Goal: Information Seeking & Learning: Learn about a topic

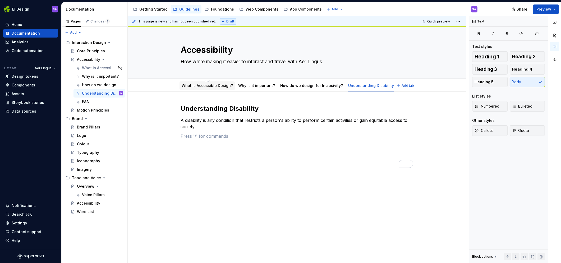
click at [216, 87] on link "What is Accessible Design?" at bounding box center [207, 85] width 51 height 4
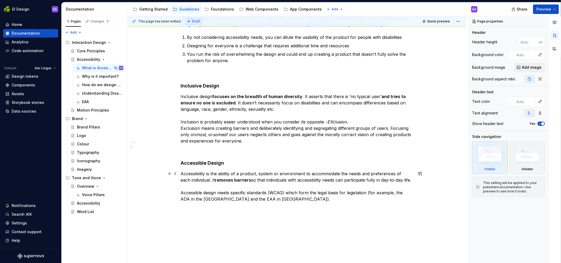
scroll to position [441, 0]
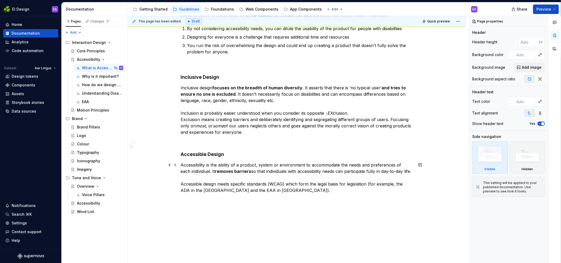
click at [323, 171] on p "Accessibility is the ability of a product, system or environment to accommodate…" at bounding box center [297, 178] width 233 height 32
click at [206, 170] on p "Accessibility is the ability of a product, system or environment to accommodate…" at bounding box center [297, 178] width 233 height 32
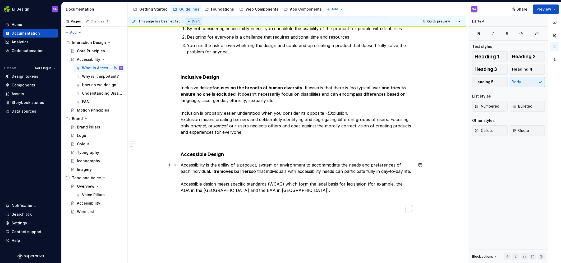
click at [225, 172] on p "Accessibility is the ability of a product, system or environment to accommodate…" at bounding box center [297, 178] width 233 height 32
click at [358, 178] on p "Accessibility is the ability of a product, system or environment to accommodate…" at bounding box center [297, 178] width 233 height 32
click at [359, 172] on p "Accessibility is the ability of a product, system or environment to accommodate…" at bounding box center [297, 178] width 233 height 32
type textarea "*"
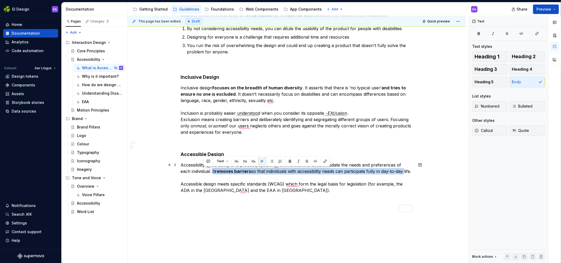
drag, startPoint x: 203, startPoint y: 171, endPoint x: 397, endPoint y: 170, distance: 193.6
click at [397, 170] on p "Accessibility is the ability of a product, system or environment to accommodate…" at bounding box center [297, 178] width 233 height 32
drag, startPoint x: 405, startPoint y: 171, endPoint x: 204, endPoint y: 174, distance: 201.3
click at [204, 174] on p "Accessibility is the ability of a product, system or environment to accommodate…" at bounding box center [297, 178] width 233 height 32
click at [290, 160] on button "button" at bounding box center [289, 161] width 7 height 7
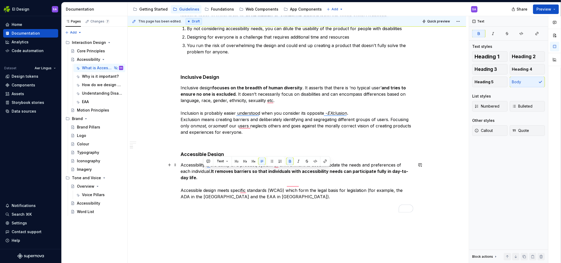
click at [255, 181] on p "Accessibility is the ability of a product, system or environment to accommodate…" at bounding box center [297, 181] width 233 height 38
click at [253, 192] on p "Accessibility is the ability of a product, system or environment to accommodate…" at bounding box center [297, 181] width 233 height 38
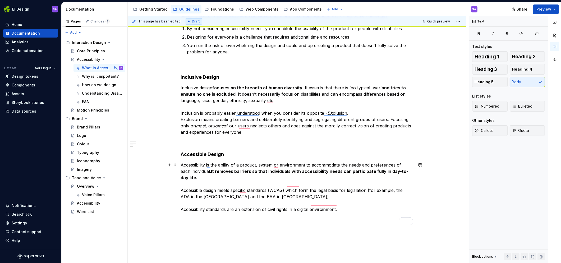
click at [349, 203] on p "Accessibility is the ability of a product, system or environment to accommodate…" at bounding box center [297, 187] width 233 height 51
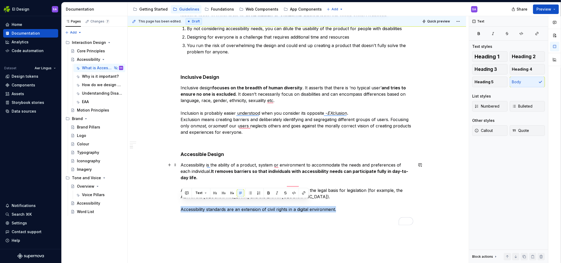
drag, startPoint x: 340, startPoint y: 203, endPoint x: 179, endPoint y: 202, distance: 161.9
click at [179, 202] on html "EI Design SA Home Documentation Analytics Code automation Dataset Aer Lingus De…" at bounding box center [280, 131] width 561 height 263
copy p "Accessibility standards are an extension of civil rights in a digital environme…"
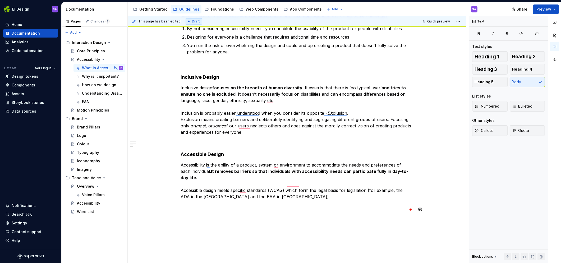
click at [177, 209] on span at bounding box center [175, 209] width 4 height 7
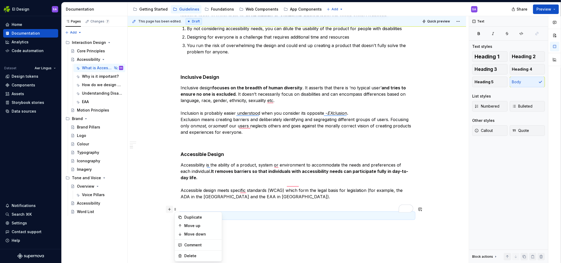
click at [171, 210] on button "button" at bounding box center [169, 209] width 7 height 7
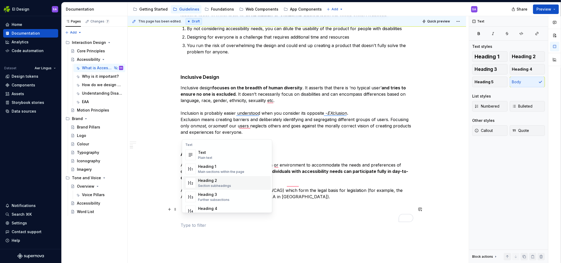
click at [228, 181] on div "Heading 2" at bounding box center [214, 180] width 33 height 5
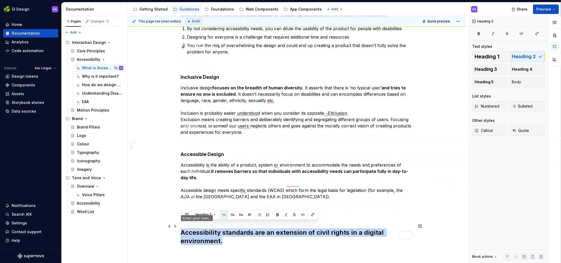
drag, startPoint x: 227, startPoint y: 233, endPoint x: 181, endPoint y: 224, distance: 46.8
click at [248, 214] on button "button" at bounding box center [249, 214] width 7 height 7
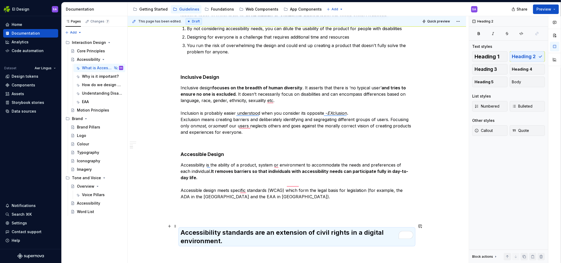
click at [212, 229] on h2 "Accessibility standards are an extension of civil rights in a digital environme…" at bounding box center [297, 237] width 233 height 17
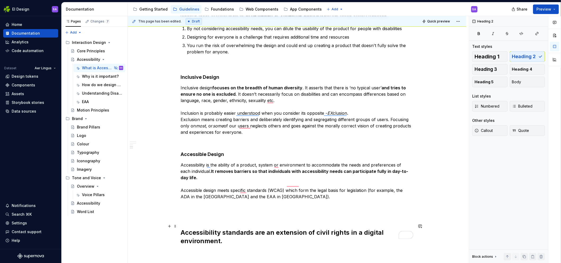
click at [212, 229] on h2 "Accessibility standards are an extension of civil rights in a digital environme…" at bounding box center [297, 237] width 233 height 17
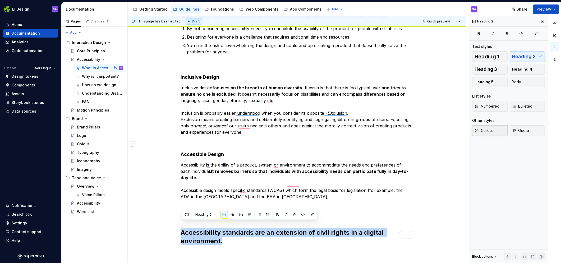
click at [490, 130] on span "Callout" at bounding box center [484, 130] width 18 height 5
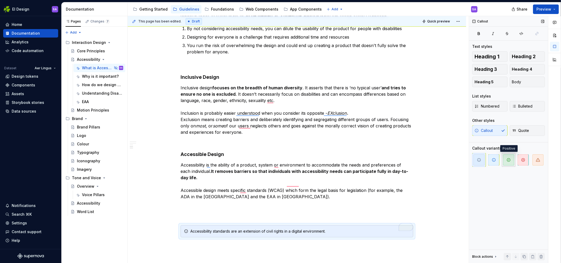
click at [508, 161] on icon "button" at bounding box center [509, 160] width 4 height 4
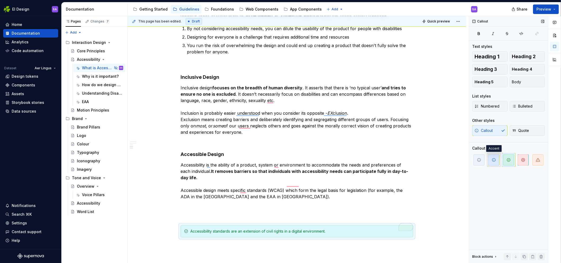
click at [492, 158] on icon "button" at bounding box center [494, 160] width 4 height 4
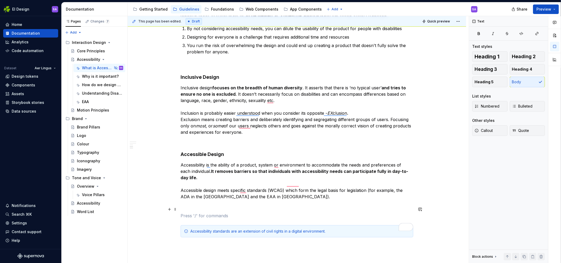
click at [355, 213] on p "To enrich screen reader interactions, please activate Accessibility in Grammarl…" at bounding box center [297, 216] width 233 height 6
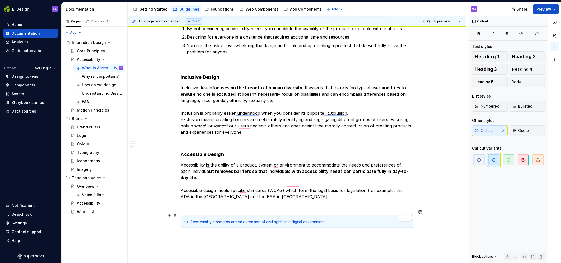
click at [347, 218] on div "Accessibility standards are an extension of civil rights in a digital environme…" at bounding box center [297, 222] width 233 height 12
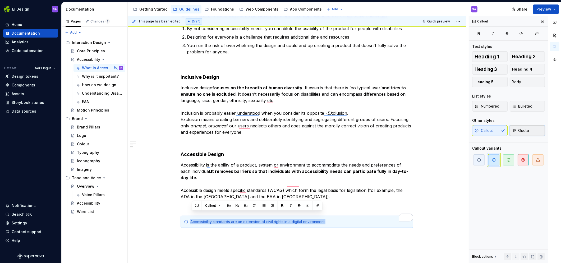
click at [524, 129] on span "Quote" at bounding box center [520, 130] width 17 height 5
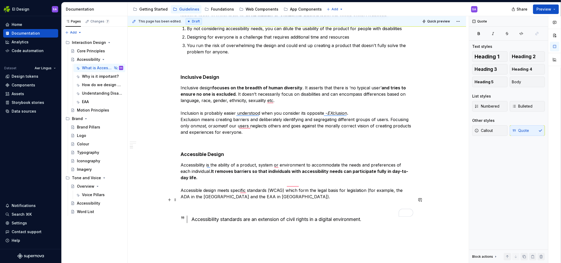
click at [288, 203] on p "To enrich screen reader interactions, please activate Accessibility in Grammarl…" at bounding box center [297, 206] width 233 height 6
click at [372, 165] on p "Accessibility is the ability of a product, system or environment to accommodate…" at bounding box center [297, 181] width 233 height 38
click at [254, 143] on p "To enrich screen reader interactions, please activate Accessibility in Grammarl…" at bounding box center [297, 142] width 233 height 6
click at [545, 8] on span "Preview" at bounding box center [544, 9] width 15 height 5
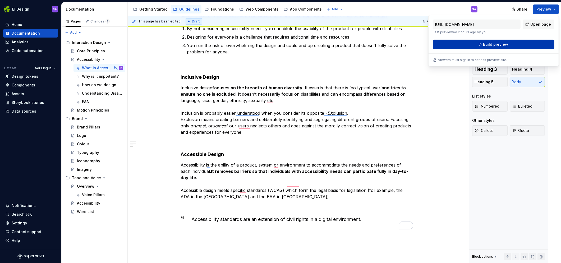
click at [492, 44] on span "Build preview" at bounding box center [495, 44] width 25 height 5
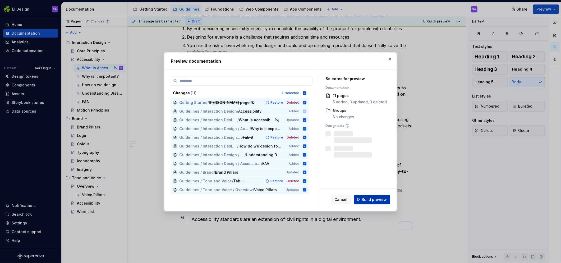
click at [375, 201] on span "Build preview" at bounding box center [374, 199] width 25 height 5
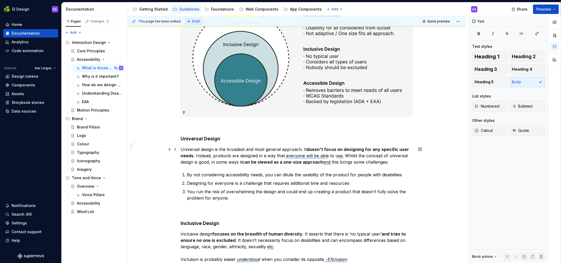
scroll to position [294, 0]
click at [217, 158] on p "Universal design is the broadest and most general approach. It doesn't focus on…" at bounding box center [297, 156] width 233 height 19
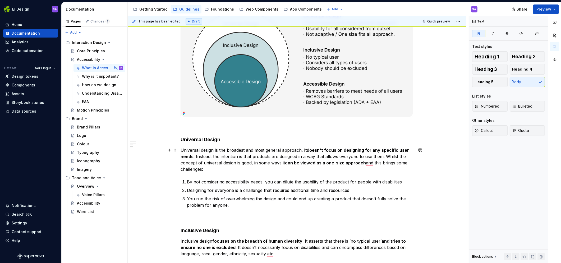
click at [365, 163] on strong "can be viewed as a one-size approach" at bounding box center [325, 162] width 81 height 5
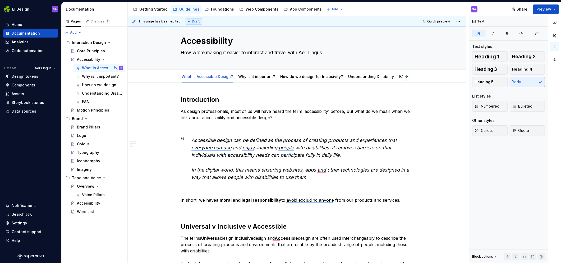
scroll to position [0, 0]
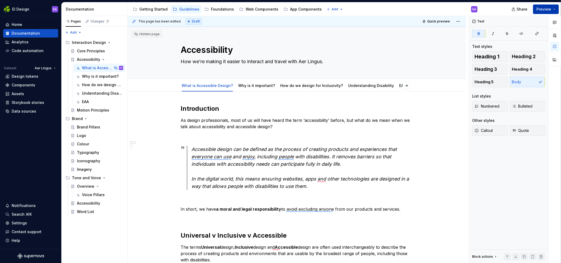
click at [546, 8] on span "Preview" at bounding box center [544, 9] width 15 height 5
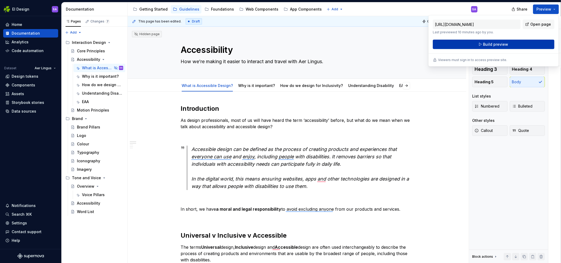
click at [490, 45] on span "Build preview" at bounding box center [495, 44] width 25 height 5
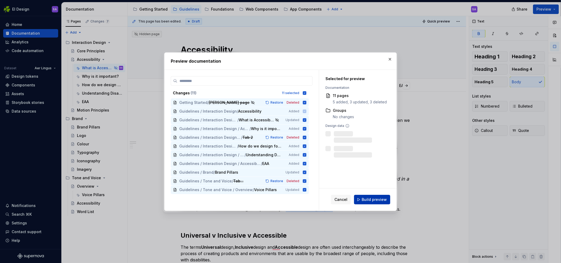
click at [383, 200] on span "Build preview" at bounding box center [374, 199] width 25 height 5
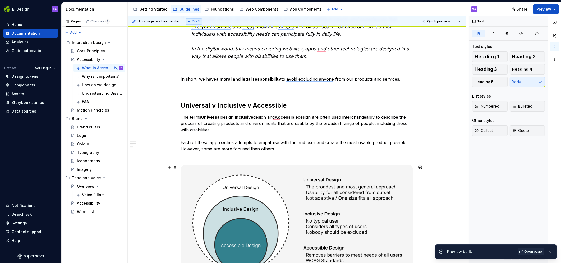
scroll to position [131, 0]
click at [536, 252] on span "Open page" at bounding box center [533, 252] width 18 height 4
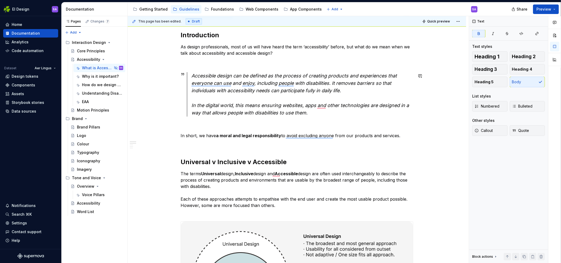
scroll to position [0, 0]
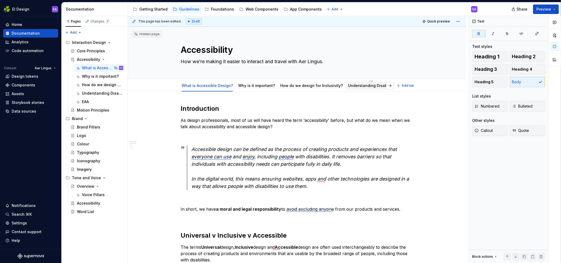
click at [359, 85] on link "Understanding Disability" at bounding box center [371, 85] width 46 height 4
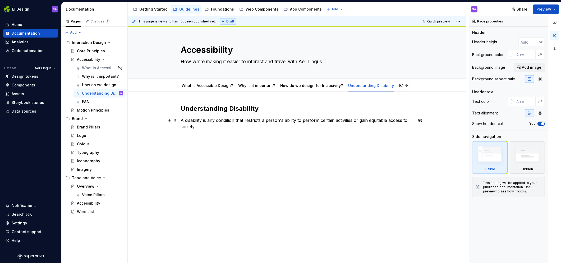
click at [202, 127] on p "A disability is any condition that restricts a person's ability to perform cert…" at bounding box center [297, 123] width 233 height 13
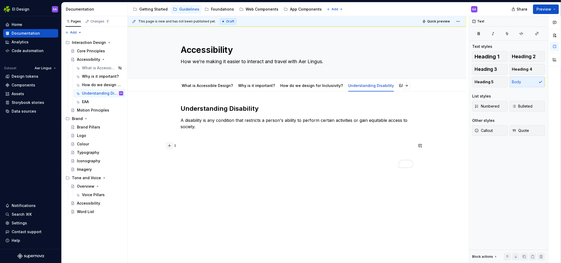
click at [173, 146] on button "button" at bounding box center [169, 145] width 7 height 7
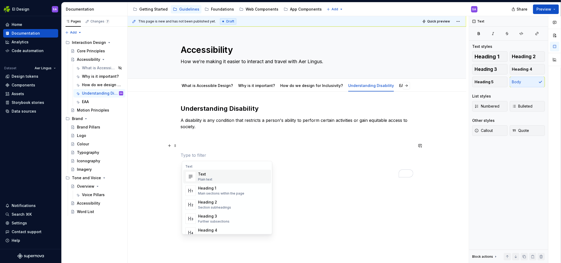
click at [213, 178] on div "Text Plain text" at bounding box center [233, 176] width 71 height 11
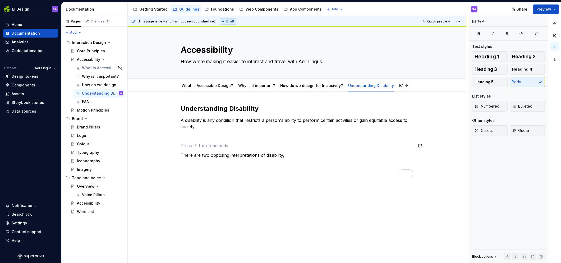
type textarea "*"
click at [291, 147] on p "There are two opposing interpretations of disability;" at bounding box center [297, 146] width 233 height 6
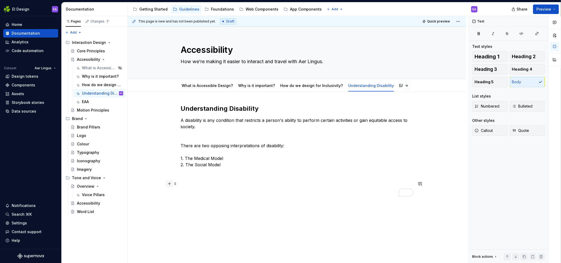
click at [172, 184] on button "button" at bounding box center [169, 183] width 7 height 7
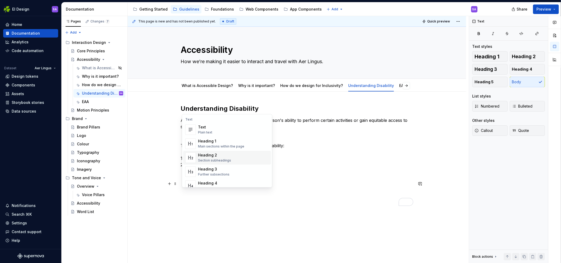
click at [218, 155] on div "Heading 2" at bounding box center [214, 155] width 33 height 5
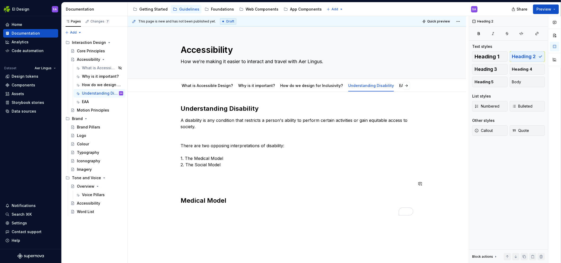
click at [185, 193] on div "Understanding Disability A disability is any condition that restricts a person'…" at bounding box center [297, 159] width 233 height 111
click at [234, 190] on h2 "Medical Model" at bounding box center [297, 191] width 233 height 8
click at [196, 191] on h2 "Medical Model" at bounding box center [297, 191] width 233 height 8
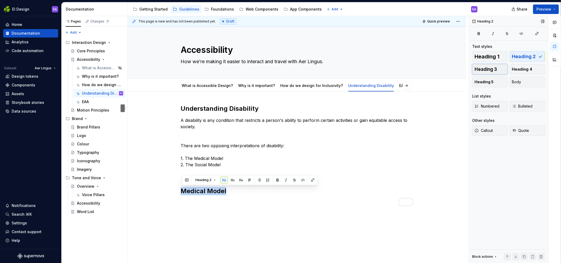
click at [479, 69] on span "Heading 3" at bounding box center [486, 69] width 22 height 5
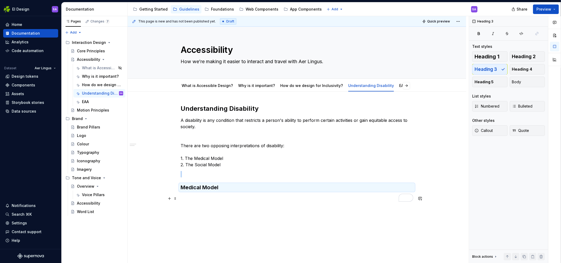
click at [213, 199] on p "To enrich screen reader interactions, please activate Accessibility in Grammarl…" at bounding box center [297, 198] width 233 height 6
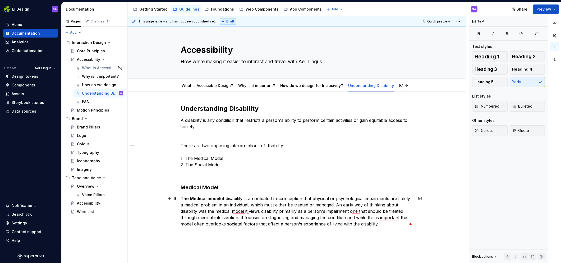
click at [337, 205] on p "The Medical model of disability is an outdated misconception that physical or p…" at bounding box center [297, 211] width 233 height 32
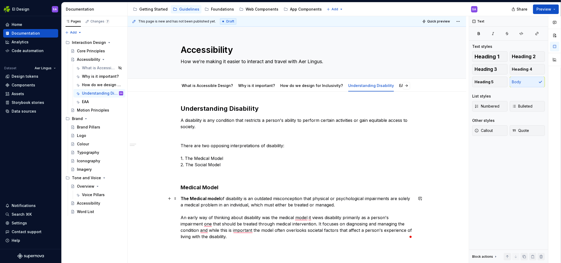
click at [257, 198] on p "The Medical model of disability is an outdated misconception that physical or p…" at bounding box center [297, 217] width 233 height 44
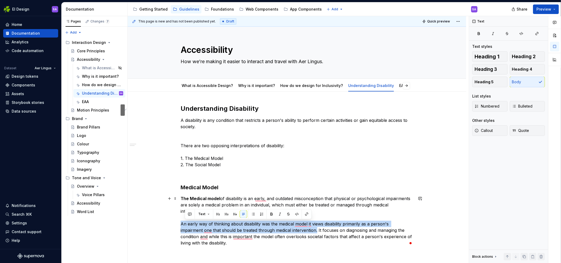
drag, startPoint x: 318, startPoint y: 229, endPoint x: 184, endPoint y: 223, distance: 134.2
click at [183, 223] on p "The Medical model of disability is an early, and outdated misconception that ph…" at bounding box center [297, 220] width 233 height 51
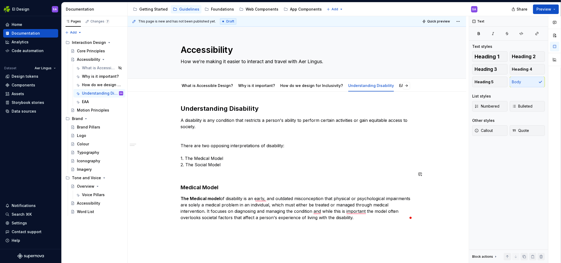
scroll to position [43, 0]
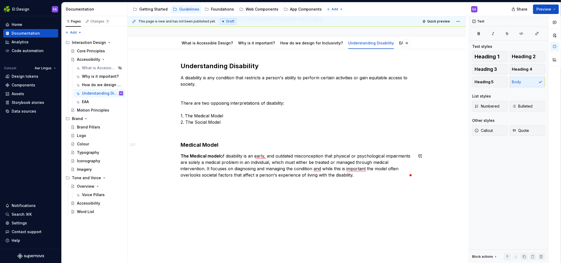
click at [186, 191] on div "Understanding Disability A disability is any condition that restricts a person'…" at bounding box center [297, 156] width 339 height 215
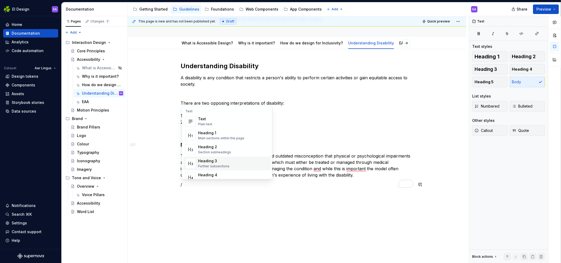
click at [227, 161] on div "Heading 3" at bounding box center [213, 160] width 31 height 5
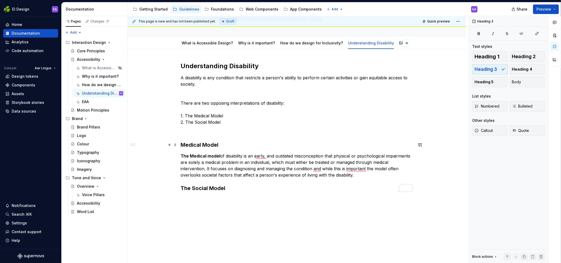
click at [189, 144] on h3 "Medical Model" at bounding box center [297, 144] width 233 height 7
click at [194, 189] on h3 "The Social Model" at bounding box center [297, 188] width 233 height 7
click at [175, 199] on div "Understanding Disability A disability is any condition that restricts a person'…" at bounding box center [297, 163] width 339 height 228
click at [368, 177] on p "The Medical model of disability is an early, and outdated misconception that ph…" at bounding box center [297, 165] width 233 height 25
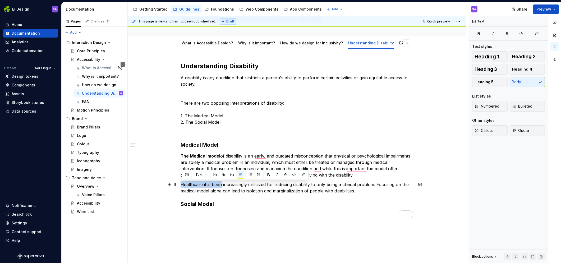
drag, startPoint x: 223, startPoint y: 184, endPoint x: 182, endPoint y: 185, distance: 40.5
click at [182, 185] on p "Healthcare it is been increasingly criticized for reducing disability to only b…" at bounding box center [297, 187] width 233 height 13
click at [189, 184] on p "The view of disability is increasingly criticized for reducing disability to on…" at bounding box center [297, 187] width 233 height 13
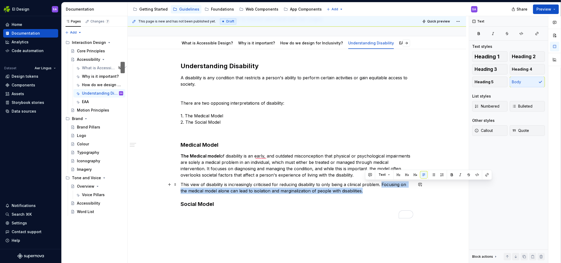
drag, startPoint x: 395, startPoint y: 190, endPoint x: 385, endPoint y: 185, distance: 11.5
click at [385, 185] on p "This view of disability is increasingly criticised for reducing disability to o…" at bounding box center [297, 187] width 233 height 13
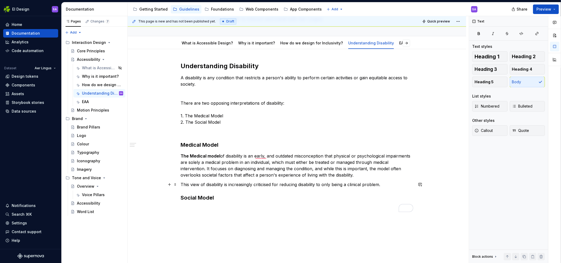
click at [390, 185] on p "This view of disability is increasingly criticised for reducing disability to o…" at bounding box center [297, 184] width 233 height 6
click at [248, 221] on p "To enrich screen reader interactions, please activate Accessibility in Grammarl…" at bounding box center [297, 218] width 233 height 6
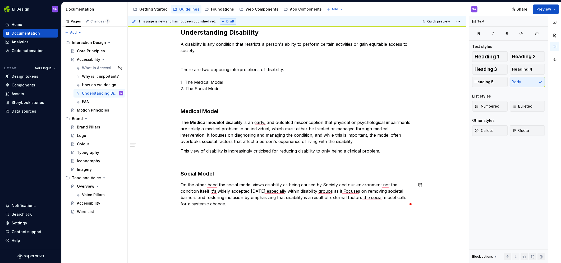
scroll to position [78, 0]
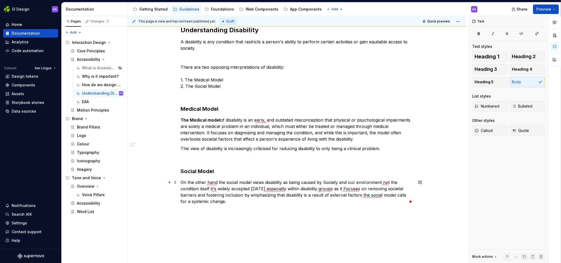
click at [266, 182] on p "On the other hand the social model views disability as being caused by Society …" at bounding box center [297, 191] width 233 height 25
click at [328, 180] on p "On the other hand the social model views disability as being caused by Society …" at bounding box center [297, 191] width 233 height 25
drag, startPoint x: 390, startPoint y: 183, endPoint x: 383, endPoint y: 182, distance: 7.3
click at [383, 182] on p "On the other hand the social model views disability as being caused by society …" at bounding box center [297, 191] width 233 height 25
click at [316, 177] on div "Understanding Disability A disability is any condition that restricts a person'…" at bounding box center [297, 115] width 233 height 179
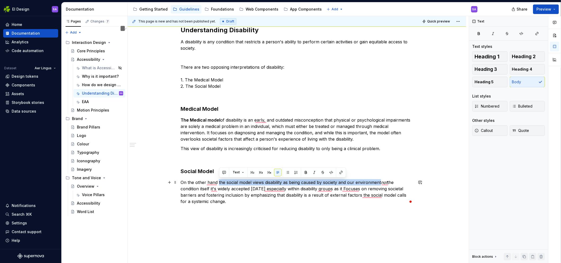
drag, startPoint x: 219, startPoint y: 182, endPoint x: 382, endPoint y: 184, distance: 162.7
click at [382, 184] on p "On the other hand the social model views disability as being caused by society …" at bounding box center [297, 191] width 233 height 25
click at [311, 124] on p "The Medical model of disability is an early, and outdated misconception that ph…" at bounding box center [297, 129] width 233 height 25
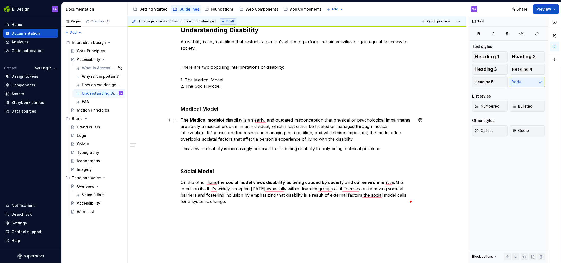
click at [275, 120] on p "The Medical model of disability is an early, and outdated misconception that ph…" at bounding box center [297, 129] width 233 height 25
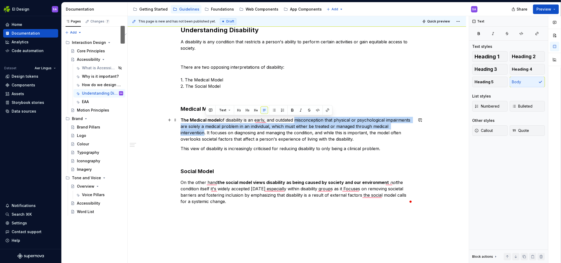
drag, startPoint x: 296, startPoint y: 119, endPoint x: 206, endPoint y: 133, distance: 91.5
click at [206, 133] on p "The Medical model of disability is an early, and outdated misconception that ph…" at bounding box center [297, 129] width 233 height 25
click at [291, 109] on button "button" at bounding box center [292, 110] width 7 height 7
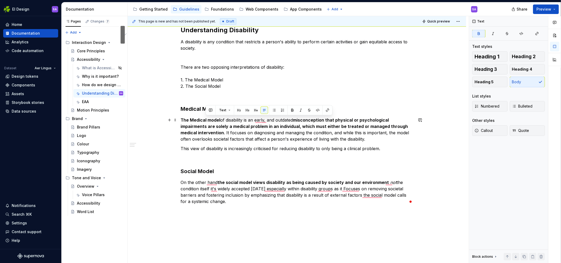
click at [274, 131] on p "The Medical model of disability is an early, and outdated misconception that ph…" at bounding box center [297, 129] width 233 height 25
click at [259, 138] on p "The Medical model of disability is an early, and outdated misconception that ph…" at bounding box center [297, 129] width 233 height 25
click at [230, 161] on p "To enrich screen reader interactions, please activate Accessibility in Grammarl…" at bounding box center [297, 158] width 233 height 6
click at [239, 202] on p "On the other hand the social model views disability as being caused by society …" at bounding box center [297, 191] width 233 height 25
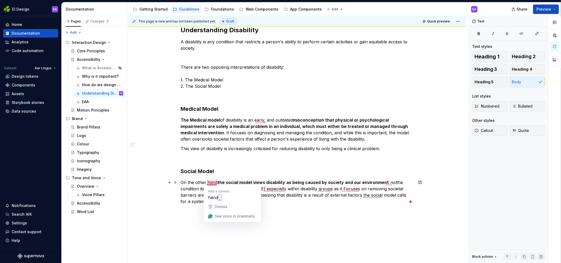
click at [193, 196] on p "On the other hand the social model views disability as being caused by society …" at bounding box center [297, 191] width 233 height 25
click at [211, 188] on p "On the other hand the social model views disability as being caused by society …" at bounding box center [297, 191] width 233 height 25
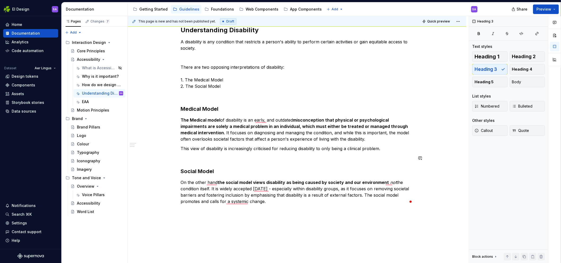
click at [191, 165] on div "Understanding Disability A disability is any condition that restricts a person'…" at bounding box center [297, 115] width 233 height 179
click at [254, 227] on div "Understanding Disability A disability is any condition that restricts a person'…" at bounding box center [297, 151] width 339 height 277
click at [437, 139] on div "Understanding Disability A disability is any condition that restricts a person'…" at bounding box center [297, 156] width 339 height 286
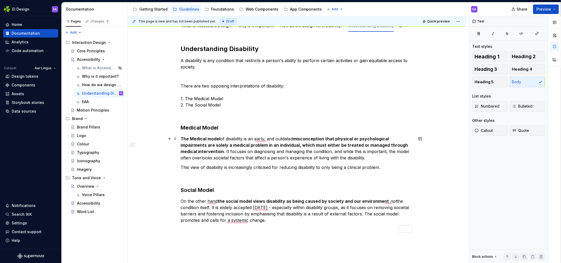
scroll to position [115, 0]
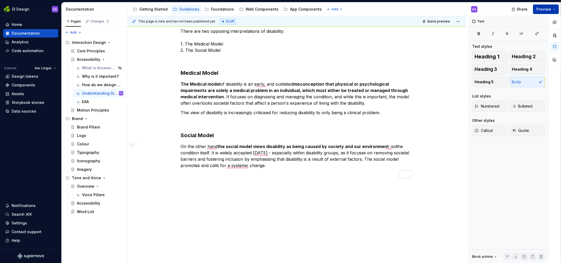
click at [545, 10] on span "Preview" at bounding box center [544, 9] width 15 height 5
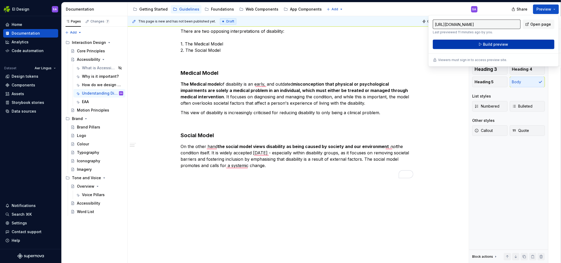
click at [486, 45] on span "Build preview" at bounding box center [495, 44] width 25 height 5
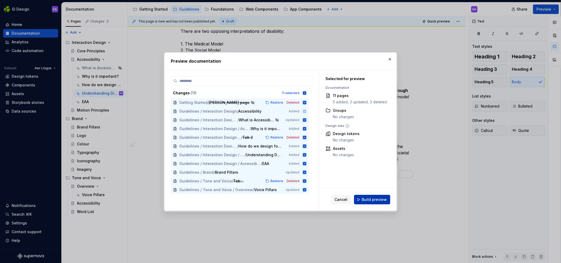
click at [375, 198] on span "Build preview" at bounding box center [374, 199] width 25 height 5
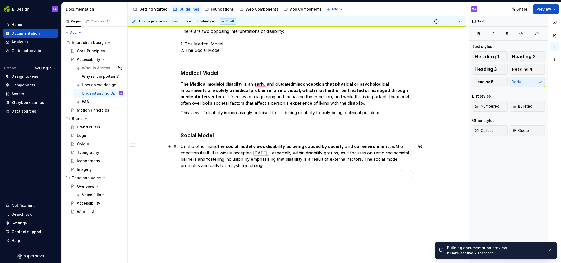
click at [279, 165] on p "On the other hand the social model views disability as being caused by society …" at bounding box center [297, 155] width 233 height 25
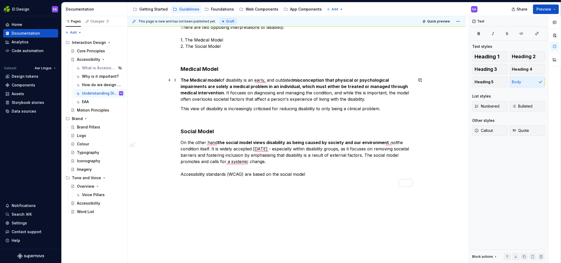
scroll to position [127, 0]
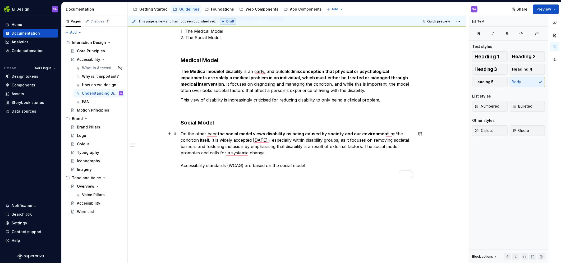
click at [248, 166] on p "On the other hand the social model views disability as being caused by society …" at bounding box center [297, 150] width 233 height 38
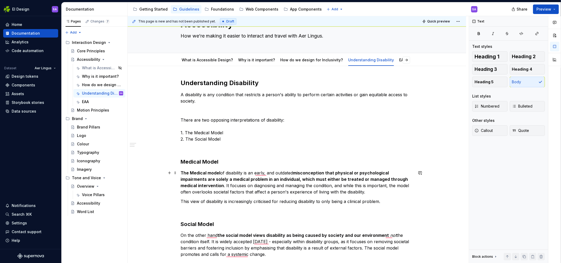
scroll to position [0, 0]
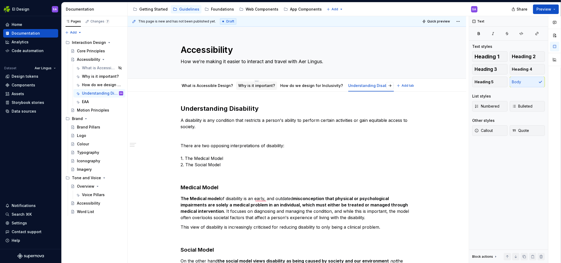
click at [259, 86] on link "Why is it important?" at bounding box center [256, 85] width 37 height 4
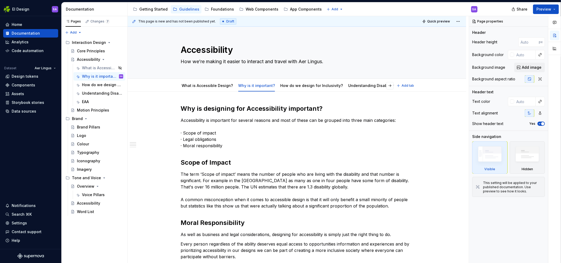
type textarea "*"
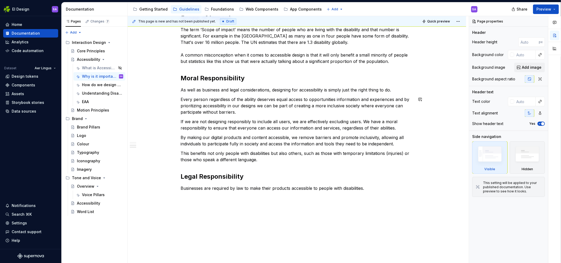
scroll to position [180, 0]
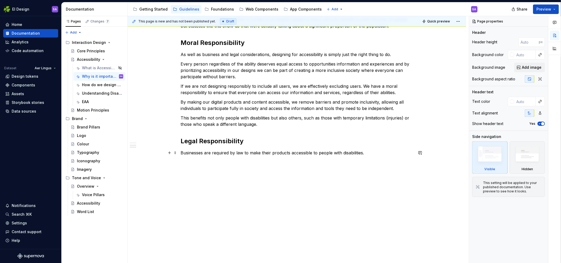
click at [257, 153] on p "Businesses are required by law to make their products accessible to people with…" at bounding box center [297, 153] width 233 height 6
click at [376, 155] on p "Businesses are required by law to make their products accessible to people with…" at bounding box center [297, 153] width 233 height 6
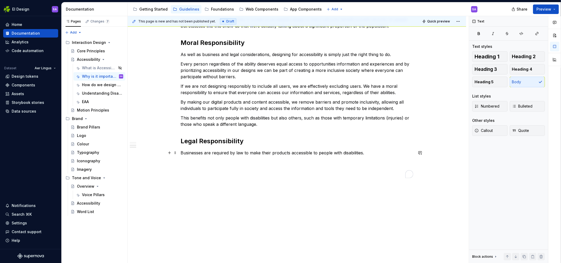
click at [364, 153] on p "Businesses are required by law to make their products accessible to people with…" at bounding box center [297, 153] width 233 height 6
click at [373, 153] on p "Businesses are required by law to make their products accessible to people with…" at bounding box center [297, 153] width 233 height 6
click at [370, 152] on p "Businesses are required by law to make their products accessible to people with…" at bounding box center [297, 153] width 233 height 6
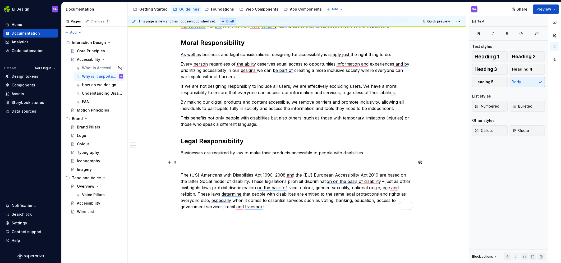
click at [219, 163] on p "The (US) Americans with Disabilities Act 1990, 2008 and the (EU) European Acces…" at bounding box center [297, 184] width 233 height 51
click at [197, 70] on p "Every person regardless of the ability deserves equal access to opportunities i…" at bounding box center [297, 70] width 233 height 19
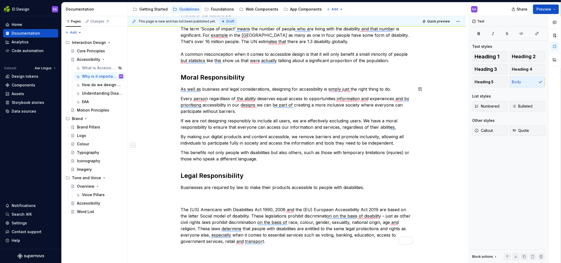
scroll to position [157, 0]
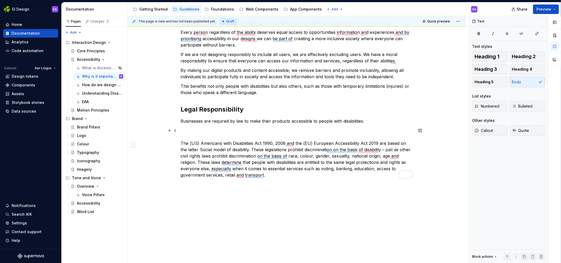
click at [281, 174] on p "The (US) Americans with Disabilities Act 1990, 2008 and the (EU) European Acces…" at bounding box center [297, 152] width 233 height 51
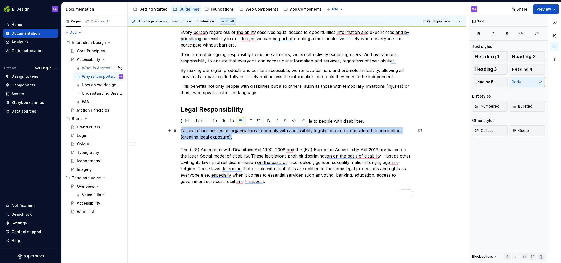
drag, startPoint x: 242, startPoint y: 138, endPoint x: 182, endPoint y: 131, distance: 60.7
click at [182, 131] on p "Failure of businesses or organisations to comply with accessibility legislation…" at bounding box center [297, 162] width 233 height 70
click at [522, 136] on button "Quote" at bounding box center [527, 130] width 35 height 11
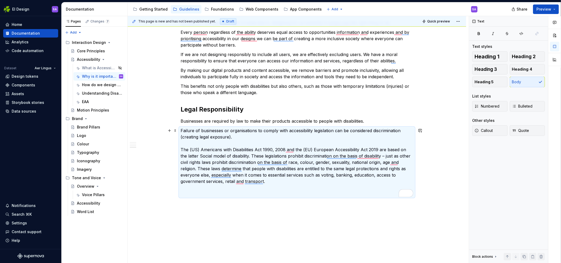
click at [253, 135] on p "Failure of businesses or organisations to comply with accessibility legislation…" at bounding box center [297, 162] width 233 height 70
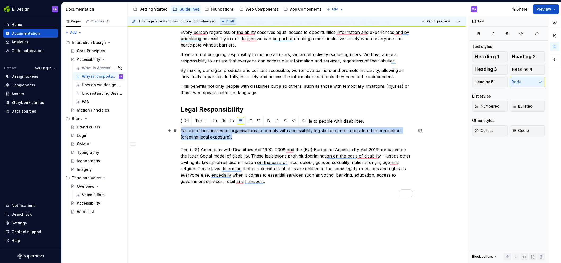
drag, startPoint x: 236, startPoint y: 136, endPoint x: 182, endPoint y: 131, distance: 54.5
click at [182, 131] on p "Failure of businesses or organisations to comply with accessibility legislation…" at bounding box center [297, 162] width 233 height 70
copy p "Failure of businesses or organisations to comply with accessibility legislation…"
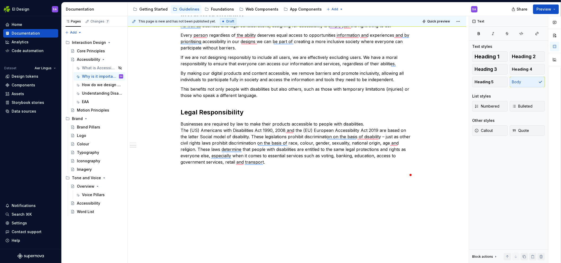
scroll to position [208, 0]
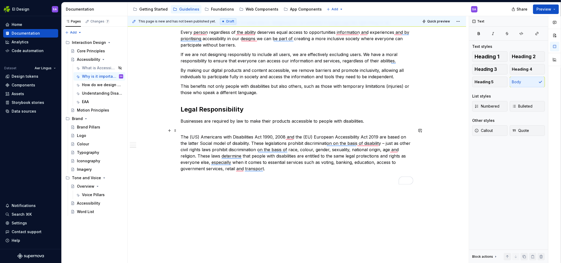
click at [240, 184] on p "The (US) Americans with Disabilities Act 1990, 2008 and the (EU) European Acces…" at bounding box center [297, 155] width 233 height 57
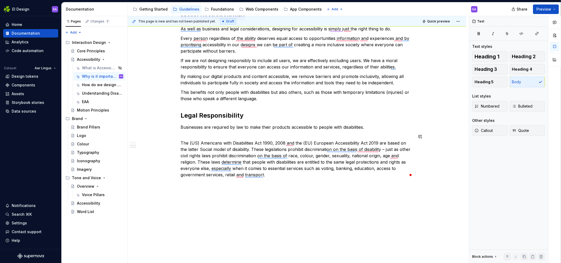
scroll to position [205, 0]
click at [174, 193] on div "This page is new and has not been published yet. Draft Quick preview Accessibil…" at bounding box center [298, 139] width 341 height 247
click at [170, 137] on button "button" at bounding box center [169, 137] width 7 height 7
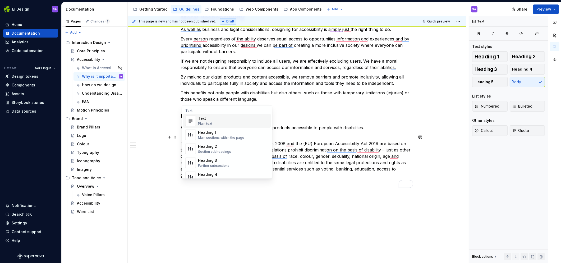
click at [212, 118] on div "Text Plain text" at bounding box center [233, 121] width 71 height 11
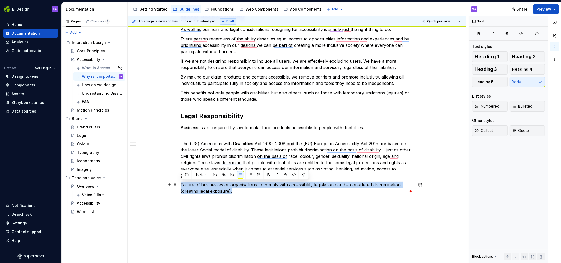
drag, startPoint x: 241, startPoint y: 193, endPoint x: 183, endPoint y: 186, distance: 58.0
click at [183, 186] on p "Failure of businesses or organisations to comply with accessibility legislation…" at bounding box center [297, 188] width 233 height 13
click at [521, 133] on span "Quote" at bounding box center [520, 130] width 17 height 5
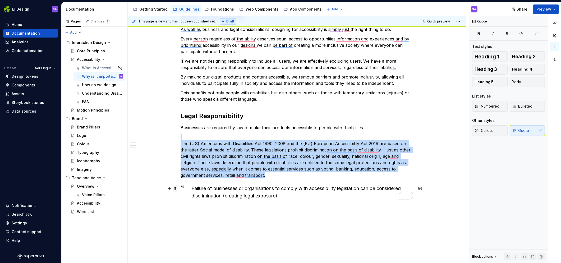
click at [177, 189] on span at bounding box center [175, 188] width 4 height 7
click at [190, 207] on div "Move up" at bounding box center [201, 204] width 34 height 5
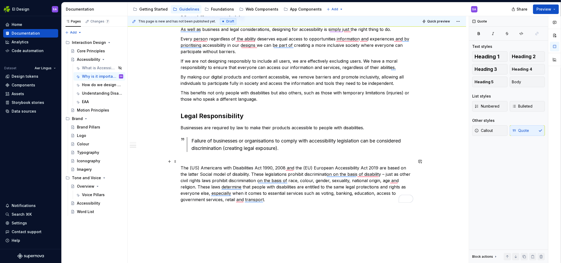
click at [188, 161] on p "The (US) Americans with Disabilities Act 1990, 2008 and the (EU) European Acces…" at bounding box center [297, 180] width 233 height 44
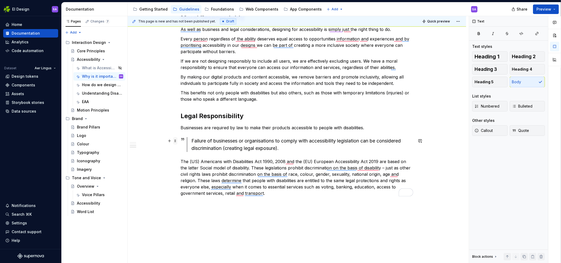
click at [177, 140] on span at bounding box center [175, 140] width 4 height 7
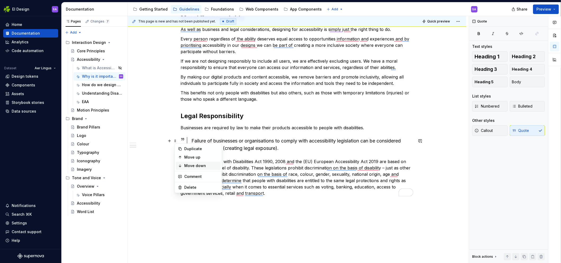
click at [189, 163] on div "Move down" at bounding box center [201, 165] width 34 height 5
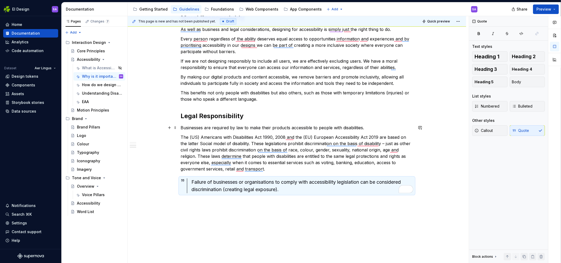
click at [317, 128] on p "Businesses are required by law to make their products accessible to people with…" at bounding box center [297, 128] width 233 height 6
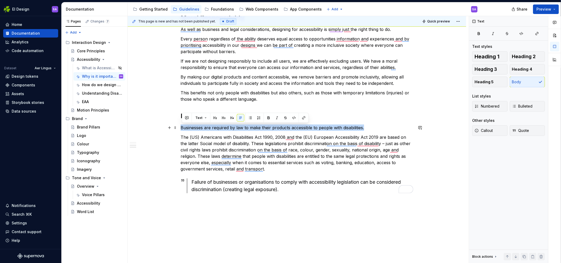
drag, startPoint x: 367, startPoint y: 127, endPoint x: 182, endPoint y: 127, distance: 185.1
click at [182, 127] on p "Businesses are required by law to make their products accessible to people with…" at bounding box center [297, 128] width 233 height 6
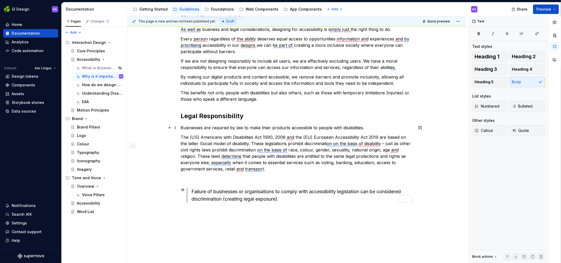
click at [179, 129] on div "Why is designing for Accessibility important? Accessibility is important for se…" at bounding box center [297, 88] width 339 height 402
click at [176, 128] on span at bounding box center [175, 127] width 4 height 7
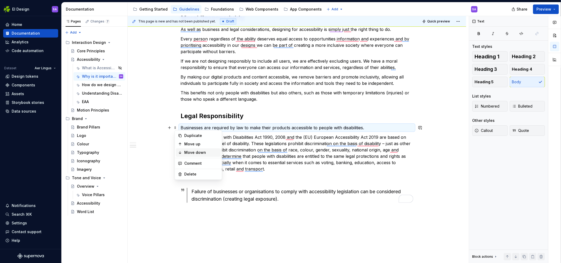
click at [194, 150] on div "Move down" at bounding box center [201, 152] width 34 height 5
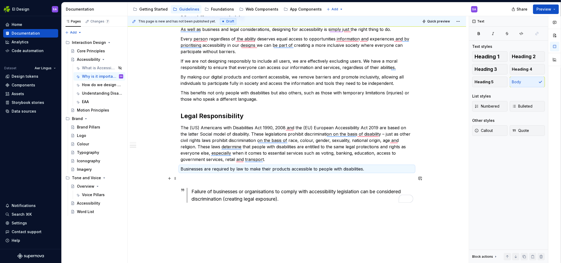
click at [204, 176] on p "To enrich screen reader interactions, please activate Accessibility in Grammarl…" at bounding box center [297, 178] width 233 height 6
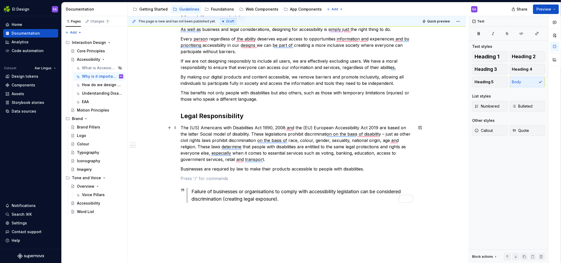
click at [246, 133] on p "The (US) Americans with Disabilities Act 1990, 2008 and the (EU) European Acces…" at bounding box center [297, 144] width 233 height 38
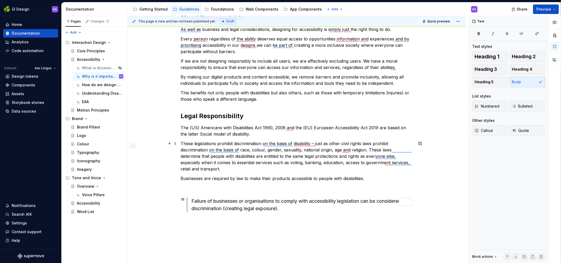
click at [369, 148] on p "These legislations prohibit discrimination on the basis of disability – just as…" at bounding box center [297, 156] width 233 height 32
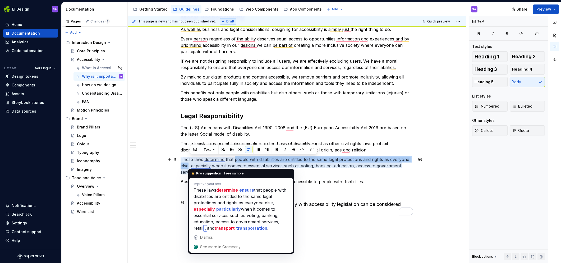
drag, startPoint x: 236, startPoint y: 160, endPoint x: 190, endPoint y: 163, distance: 45.9
click at [190, 163] on p "These laws determine that people with disabilities are entitled to the same leg…" at bounding box center [297, 165] width 233 height 19
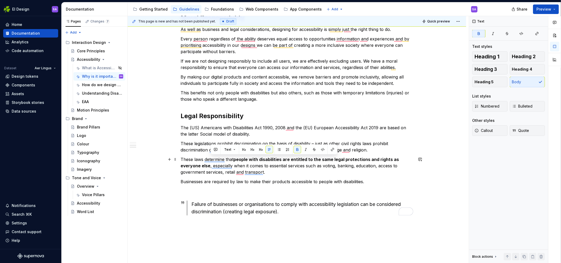
click at [277, 172] on p "These laws determine that people with disabilities are entitled to the same leg…" at bounding box center [297, 165] width 233 height 19
click at [271, 172] on p "These laws determine that people with disabilities are entitled to the same leg…" at bounding box center [297, 165] width 233 height 19
click at [220, 180] on p "Businesses are required by law to make their products accessible to people with…" at bounding box center [297, 182] width 233 height 6
click at [216, 186] on div "Why is designing for Accessibility important? Accessibility is important for se…" at bounding box center [297, 57] width 233 height 316
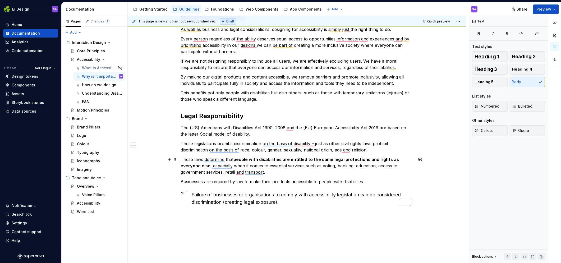
click at [357, 166] on p "These laws determine that people with disabilities are entitled to the same leg…" at bounding box center [297, 165] width 233 height 19
click at [338, 166] on p "These laws determine that people with disabilities are entitled to the same leg…" at bounding box center [297, 165] width 233 height 19
click at [241, 222] on div "Why is designing for Accessibility important? Accessibility is important for se…" at bounding box center [297, 89] width 339 height 405
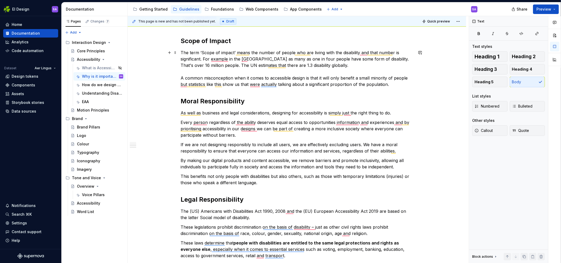
scroll to position [126, 0]
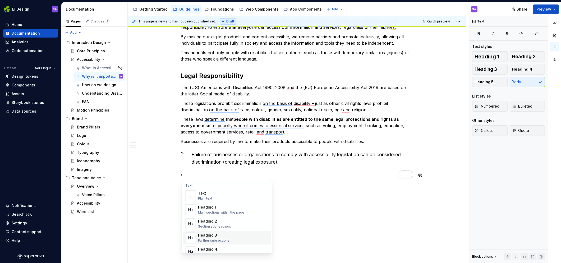
click at [220, 236] on div "Heading 3" at bounding box center [213, 235] width 31 height 5
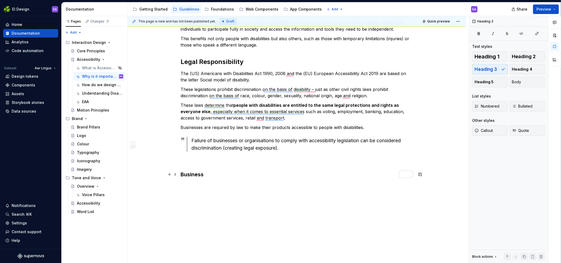
click at [190, 176] on h3 "Business" at bounding box center [297, 174] width 233 height 7
click at [528, 56] on span "Heading 2" at bounding box center [524, 56] width 24 height 5
click at [221, 178] on h2 "Business" at bounding box center [297, 178] width 233 height 8
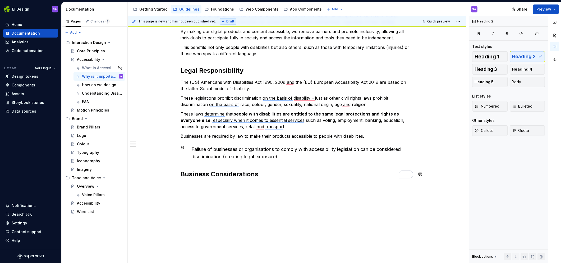
click at [240, 188] on div "Why is designing for Accessibility important? Accessibility is important for se…" at bounding box center [297, 52] width 339 height 423
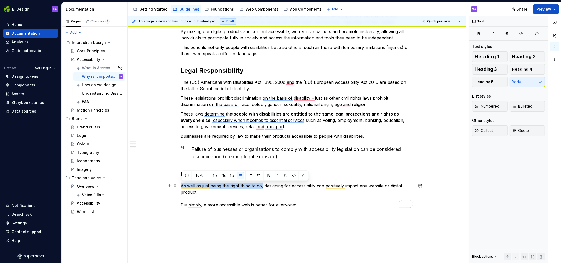
drag, startPoint x: 264, startPoint y: 186, endPoint x: 181, endPoint y: 185, distance: 83.1
click at [181, 185] on div "Why is designing for Accessibility important? Accessibility is important for se…" at bounding box center [297, 67] width 339 height 453
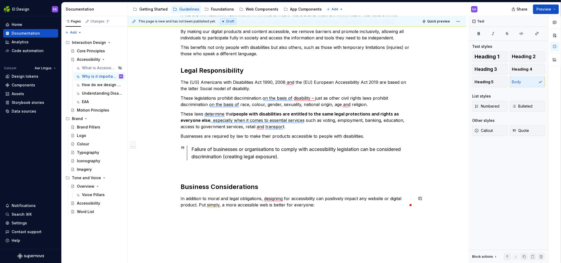
click at [177, 213] on div "Why is designing for Accessibility important? Accessibility is important for se…" at bounding box center [297, 67] width 339 height 453
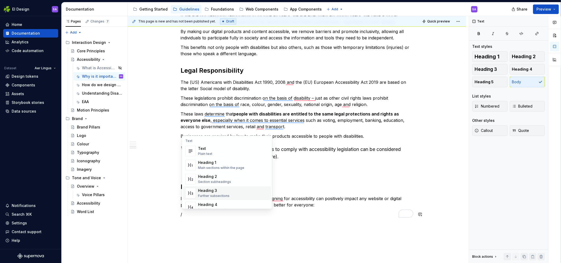
click at [230, 191] on div "Heading 3 Further subsections" at bounding box center [233, 193] width 71 height 11
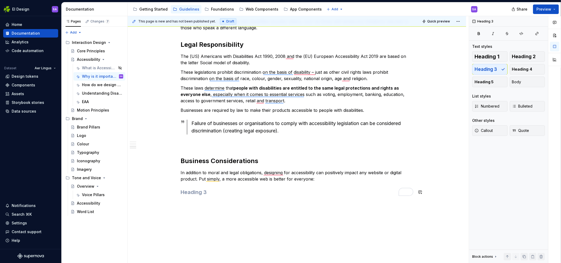
scroll to position [294, 0]
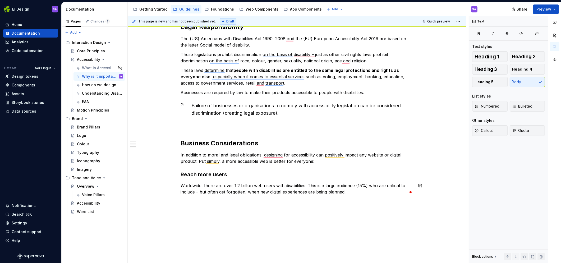
click at [231, 237] on div "Why is designing for Accessibility important? Accessibility is important for se…" at bounding box center [297, 38] width 339 height 483
click at [283, 167] on div "Why is designing for Accessibility important? Accessibility is important for se…" at bounding box center [297, 7] width 233 height 395
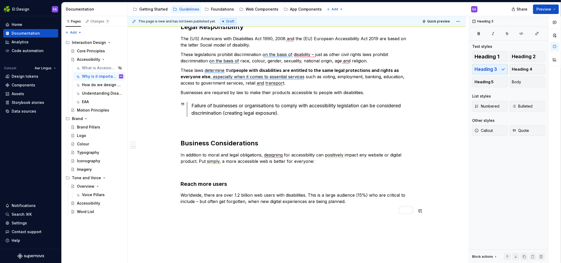
click at [200, 217] on div "Why is designing for Accessibility important? Accessibility is important for se…" at bounding box center [297, 15] width 233 height 410
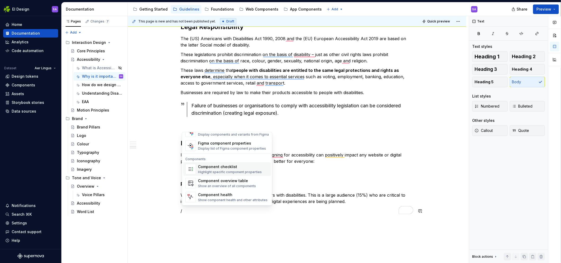
scroll to position [0, 0]
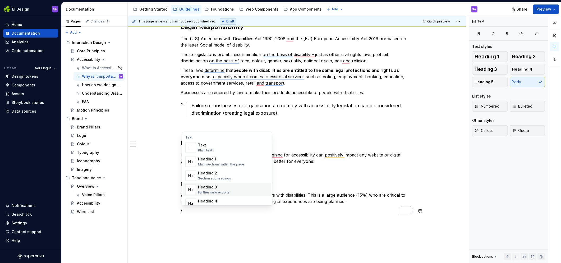
click at [327, 187] on h3 "Reach more users" at bounding box center [297, 183] width 233 height 7
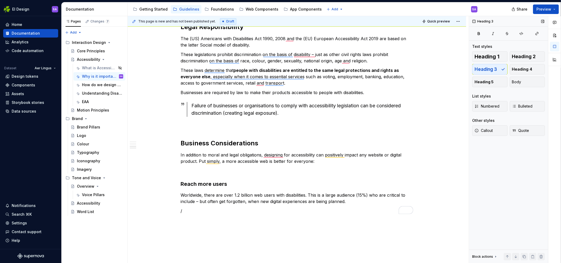
click at [491, 256] on div "Block actions" at bounding box center [482, 257] width 21 height 4
click at [495, 202] on icon at bounding box center [495, 201] width 1 height 1
click at [222, 176] on div "Why is designing for Accessibility important? Accessibility is important for se…" at bounding box center [297, 12] width 233 height 404
click at [208, 154] on p "In addition to moral and legal obligations, designing for accessibility can pos…" at bounding box center [297, 158] width 233 height 13
click at [240, 194] on p "Worldwide, there are over 1.2 billion web users with disabilities. This is a la…" at bounding box center [297, 198] width 233 height 13
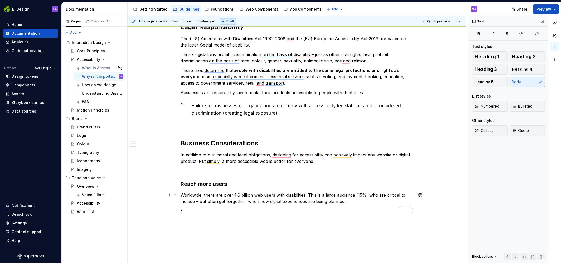
click at [359, 195] on p "Worldwide, there are over 1.6 billion web users with disabilities. This is a la…" at bounding box center [297, 198] width 233 height 13
click at [209, 211] on p "/" at bounding box center [297, 211] width 233 height 6
click at [200, 211] on div "Why is designing for Accessibility important? Accessibility is important for se…" at bounding box center [297, 10] width 233 height 401
click at [193, 220] on div "This page is new and has not been published yet. Draft Quick preview Accessibil…" at bounding box center [298, 139] width 341 height 247
click at [206, 221] on div "Why is designing for Accessibility important? Accessibility is important for se…" at bounding box center [297, 43] width 339 height 493
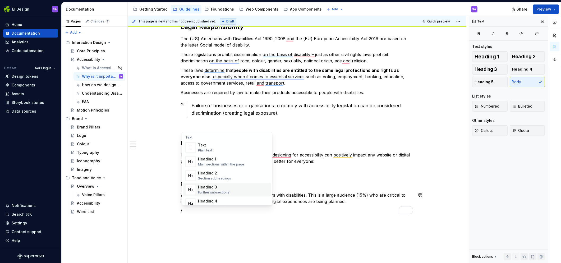
click at [221, 187] on div "Heading 3" at bounding box center [213, 187] width 31 height 5
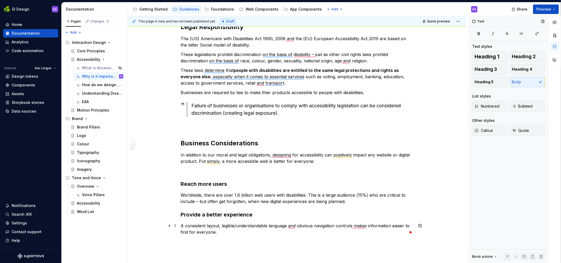
click at [228, 226] on p "A consistent layout, legible/understandable language and obvious navigation con…" at bounding box center [297, 229] width 233 height 13
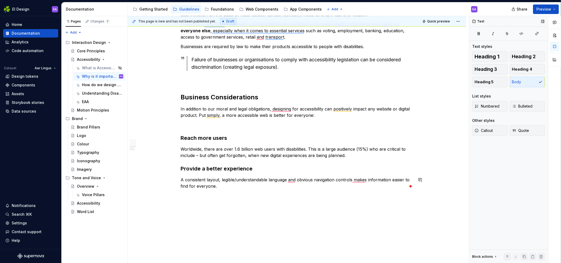
scroll to position [345, 0]
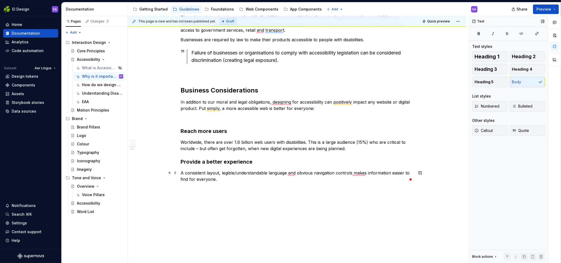
click at [250, 179] on p "A consistent layout, legible/understandable language and obvious navigation con…" at bounding box center [297, 176] width 233 height 13
click at [366, 149] on p "Worldwide, there are over 1.6 billion web users with disabilities. This is a la…" at bounding box center [297, 145] width 233 height 13
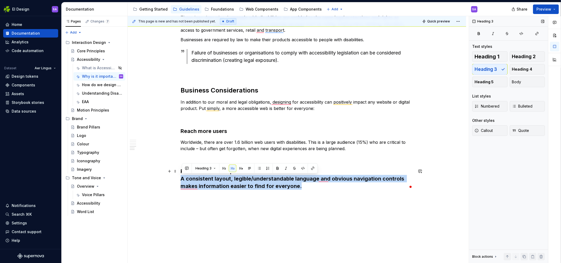
drag, startPoint x: 318, startPoint y: 187, endPoint x: 181, endPoint y: 181, distance: 136.6
click at [181, 181] on div "Why is designing for Accessibility important? Accessibility is important for se…" at bounding box center [297, 10] width 339 height 531
click at [249, 170] on button "button" at bounding box center [249, 168] width 7 height 7
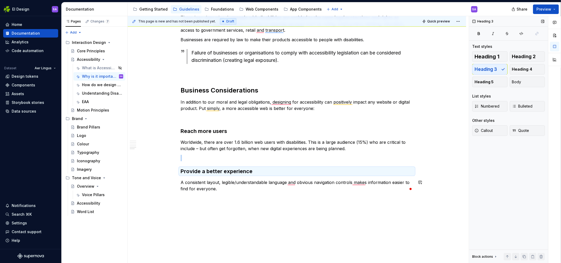
click at [222, 200] on div "Why is designing for Accessibility important? Accessibility is important for se…" at bounding box center [297, 11] width 339 height 533
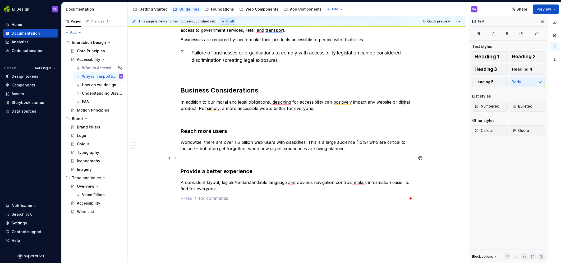
click at [246, 159] on p "To enrich screen reader interactions, please activate Accessibility in Grammarl…" at bounding box center [297, 158] width 233 height 6
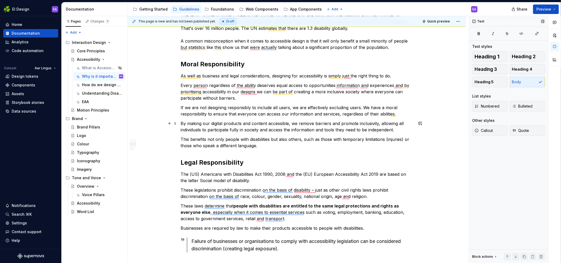
scroll to position [138, 0]
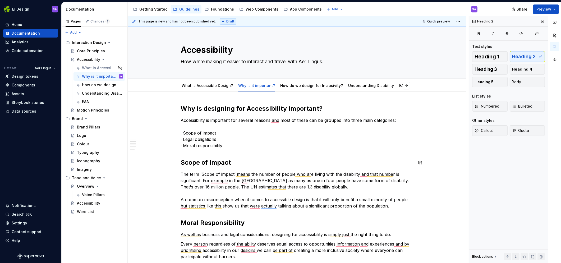
click at [405, 207] on p "The term ‘Scope of impact’ means the number of people who are living with the d…" at bounding box center [297, 190] width 233 height 38
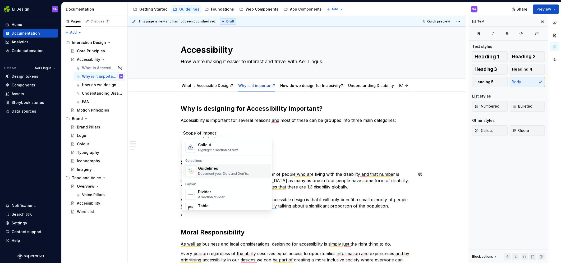
scroll to position [131, 0]
click at [216, 191] on div "Divider" at bounding box center [211, 191] width 27 height 5
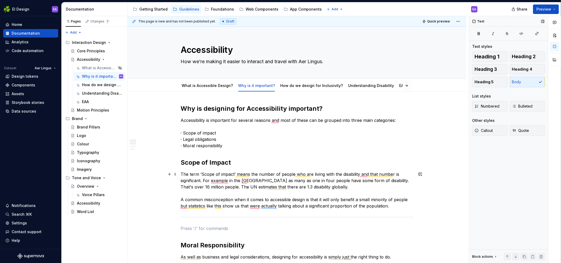
click at [397, 205] on p "The term ‘Scope of impact’ means the number of people who are living with the d…" at bounding box center [297, 190] width 233 height 38
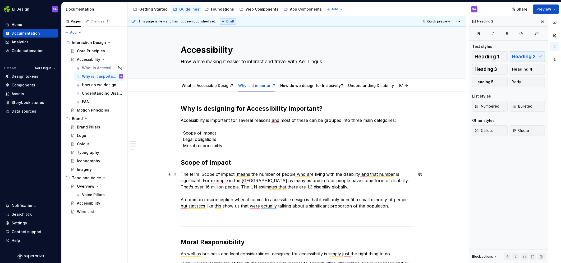
scroll to position [35, 0]
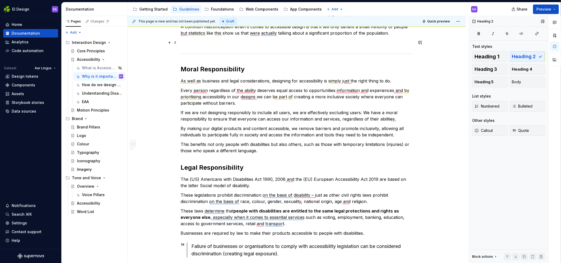
click at [325, 43] on p "To enrich screen reader interactions, please activate Accessibility in Grammarl…" at bounding box center [297, 42] width 233 height 6
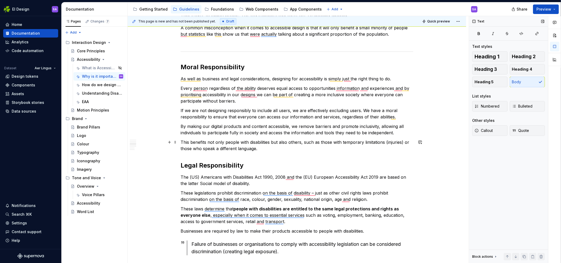
click at [270, 147] on p "This benefits not only people with disabilities but also others, such as those …" at bounding box center [297, 145] width 233 height 13
click at [180, 158] on div "Why is designing for Accessibility important? Accessibility is important for se…" at bounding box center [297, 199] width 339 height 559
click at [177, 143] on span at bounding box center [175, 142] width 4 height 7
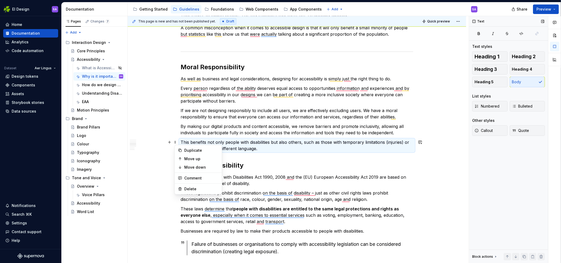
click at [267, 148] on p "This benefits not only people with disabilities but also others, such as those …" at bounding box center [297, 145] width 233 height 13
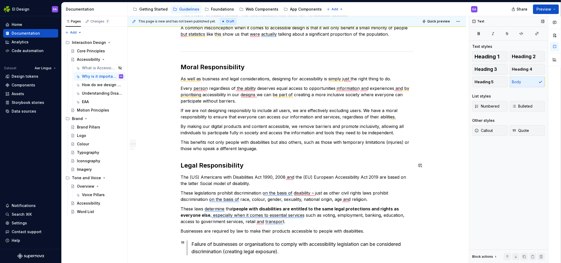
click at [240, 155] on div "Why is designing for Accessibility important? Accessibility is important for se…" at bounding box center [297, 163] width 233 height 460
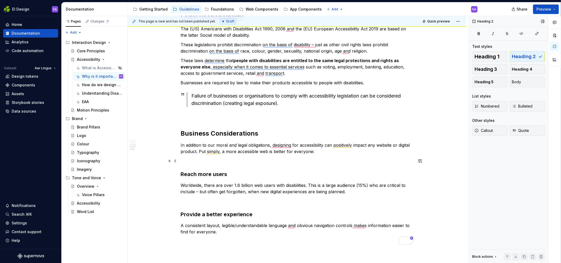
click at [221, 165] on div "Why is designing for Accessibility important? Accessibility is important for se…" at bounding box center [297, 14] width 233 height 460
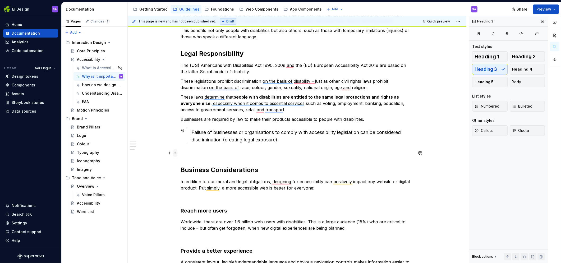
click at [176, 154] on span at bounding box center [175, 152] width 4 height 7
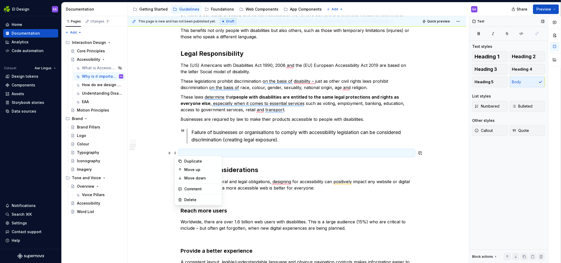
click at [233, 150] on p "To enrich screen reader interactions, please activate Accessibility in Grammarl…" at bounding box center [297, 153] width 233 height 6
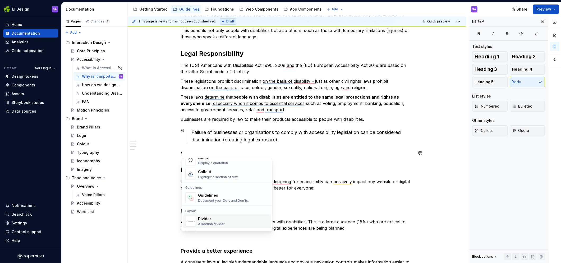
click at [210, 220] on div "Divider" at bounding box center [211, 218] width 27 height 5
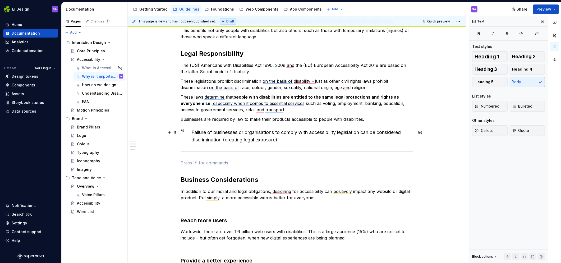
click at [307, 136] on div "Failure of businesses or organisations to comply with accessibility legislation…" at bounding box center [302, 136] width 222 height 15
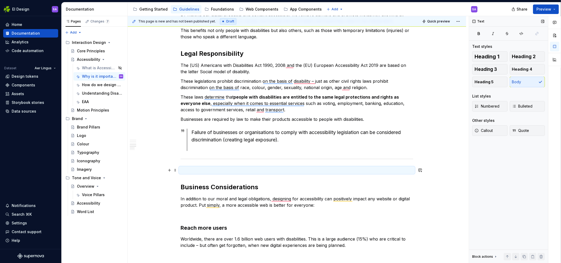
click at [162, 169] on div "Why is designing for Accessibility important? Accessibility is important for se…" at bounding box center [297, 96] width 339 height 576
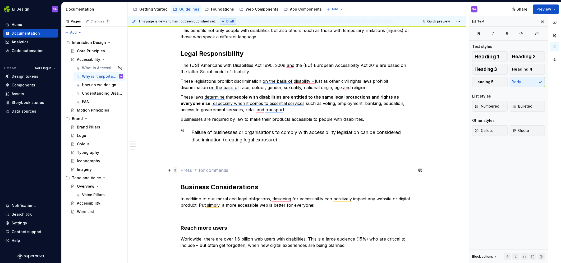
click at [177, 169] on span at bounding box center [175, 170] width 4 height 7
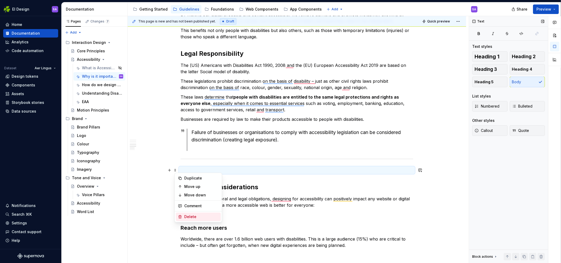
click at [189, 215] on div "Delete" at bounding box center [201, 216] width 34 height 5
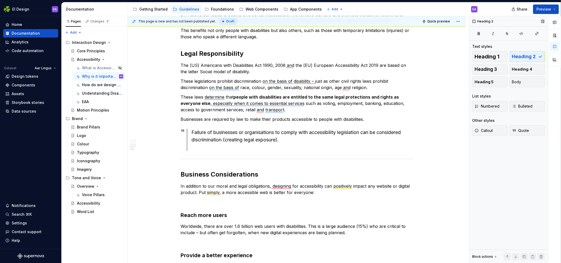
click at [149, 179] on div "Why is designing for Accessibility important? Accessibility is important for se…" at bounding box center [297, 89] width 339 height 563
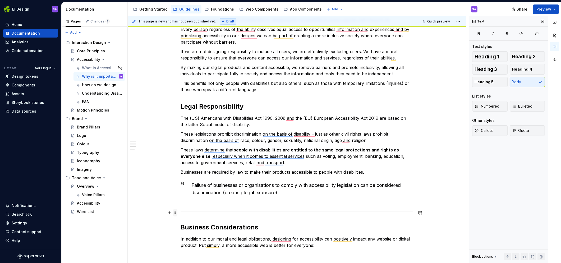
click at [177, 212] on span at bounding box center [175, 212] width 4 height 7
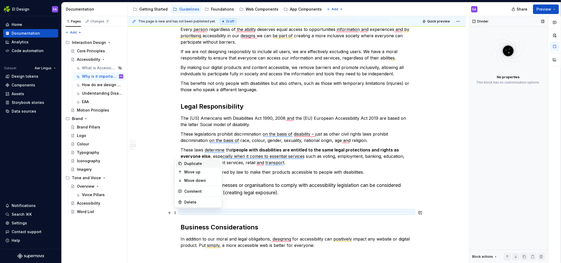
click at [196, 164] on div "Duplicate" at bounding box center [201, 163] width 34 height 5
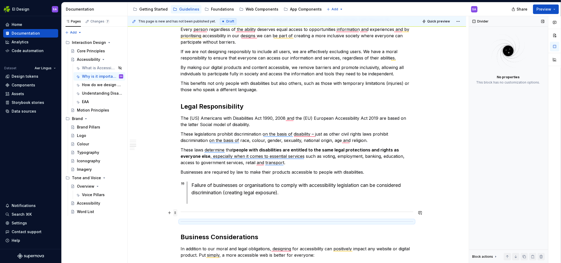
click at [177, 211] on span at bounding box center [175, 212] width 4 height 7
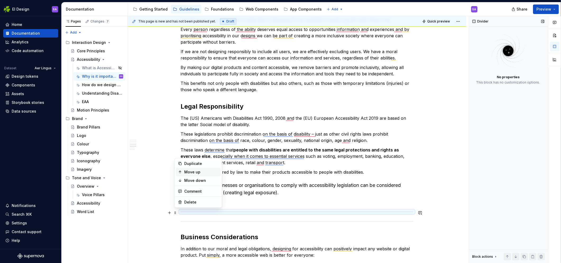
click at [195, 173] on div "Move up" at bounding box center [201, 172] width 34 height 5
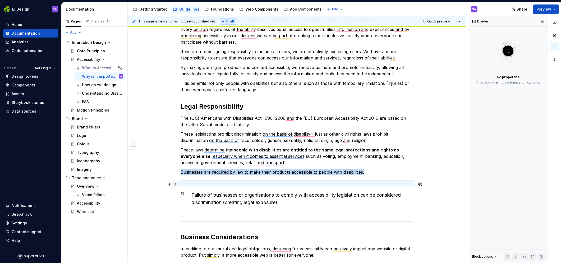
click at [176, 184] on span at bounding box center [175, 184] width 4 height 7
click at [187, 200] on div "Move up" at bounding box center [201, 200] width 34 height 5
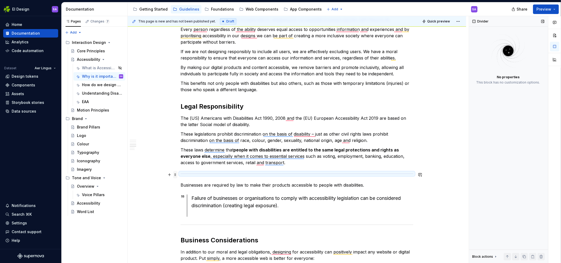
click at [176, 173] on span at bounding box center [175, 174] width 4 height 7
click at [190, 191] on div "Move up" at bounding box center [201, 191] width 34 height 5
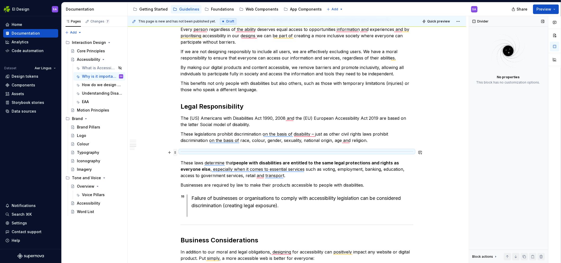
click at [177, 152] on span at bounding box center [175, 152] width 4 height 7
click at [191, 169] on div "Move up" at bounding box center [201, 169] width 34 height 5
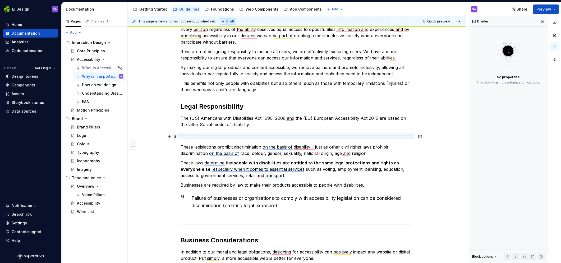
click at [177, 138] on span at bounding box center [175, 136] width 4 height 7
click at [189, 153] on div "Move up" at bounding box center [201, 153] width 34 height 5
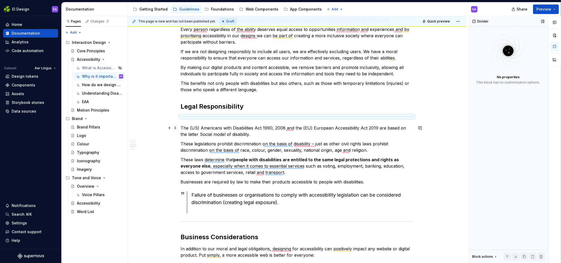
click at [177, 127] on span at bounding box center [175, 127] width 4 height 7
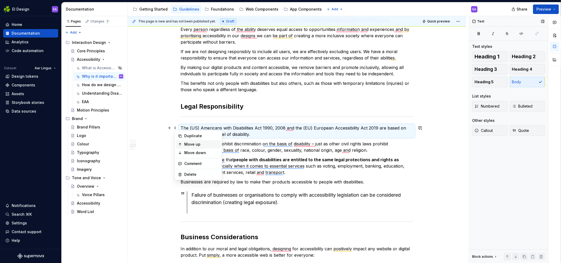
click at [190, 145] on div "Move up" at bounding box center [201, 144] width 34 height 5
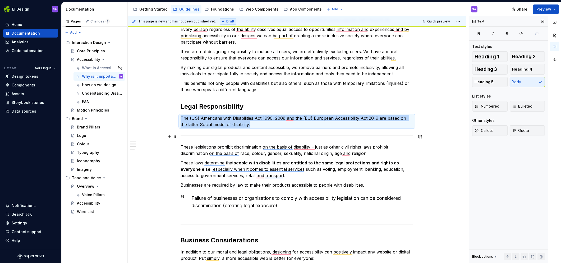
click at [185, 137] on div "To enrich screen reader interactions, please activate Accessibility in Grammarl…" at bounding box center [297, 135] width 233 height 3
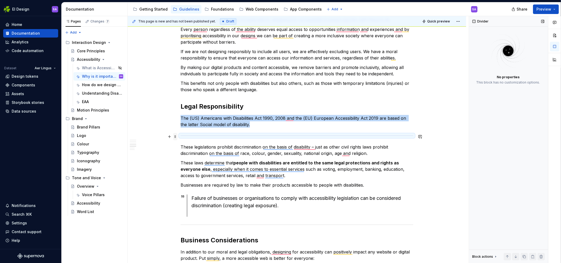
click at [177, 138] on span at bounding box center [175, 136] width 4 height 7
click at [189, 154] on div "Move up" at bounding box center [201, 153] width 34 height 5
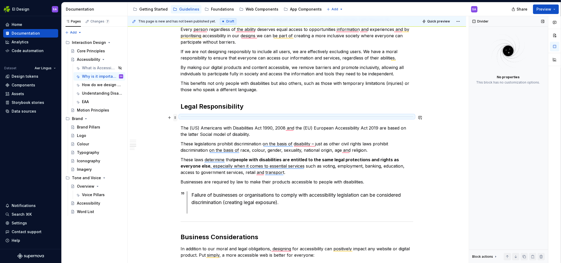
click at [177, 118] on span at bounding box center [175, 117] width 4 height 7
click at [189, 132] on div "Move up" at bounding box center [201, 133] width 34 height 5
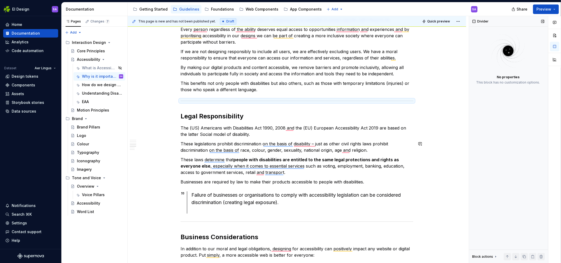
click at [145, 155] on div "Why is designing for Accessibility important? Accessibility is important for se…" at bounding box center [297, 147] width 339 height 573
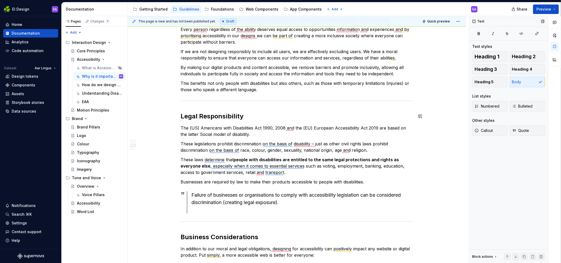
click at [264, 91] on p "This benefits not only people with disabilities but also others, such as those …" at bounding box center [297, 86] width 233 height 13
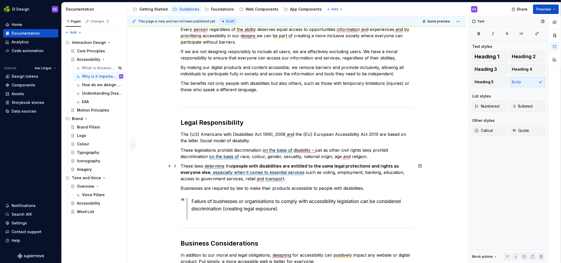
click at [461, 177] on div "This page is new and has not been published yet. Draft Quick preview Accessibil…" at bounding box center [298, 139] width 341 height 247
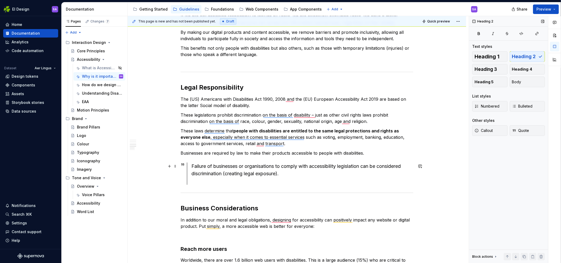
scroll to position [281, 0]
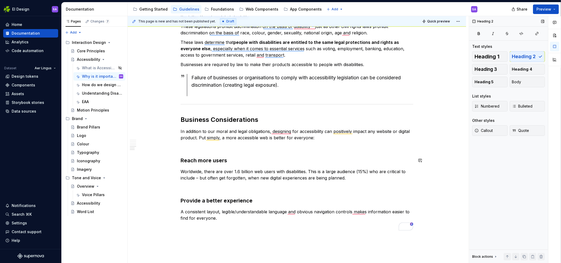
click at [177, 172] on span at bounding box center [175, 171] width 4 height 7
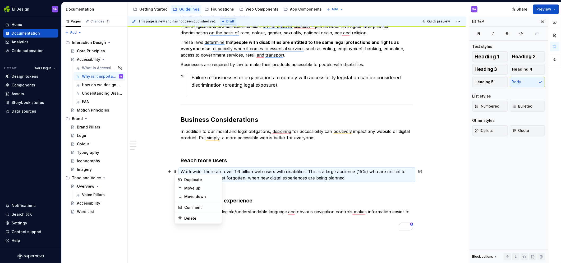
click at [201, 150] on p "To enrich screen reader interactions, please activate Accessibility in Grammarl…" at bounding box center [297, 147] width 233 height 6
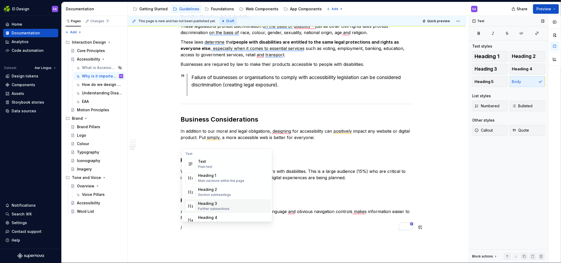
click at [229, 207] on div "Heading 3 Further subsections" at bounding box center [233, 206] width 71 height 11
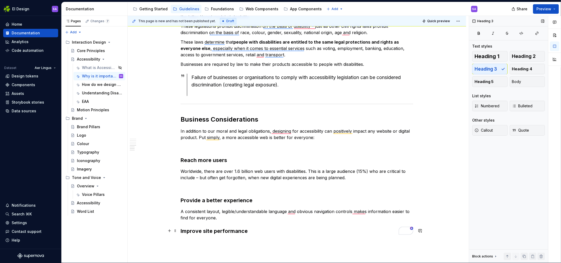
click at [225, 234] on h3 "Improve site performance" at bounding box center [297, 230] width 233 height 7
click at [213, 244] on div "Why is designing for Accessibility important? Accessibility is important for se…" at bounding box center [297, 28] width 339 height 583
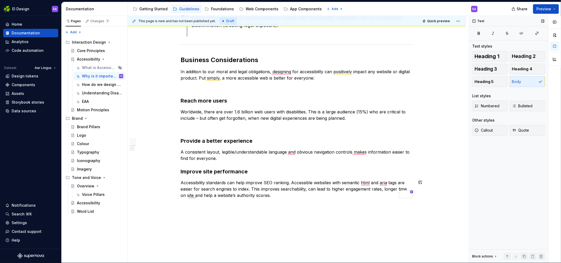
scroll to position [435, 0]
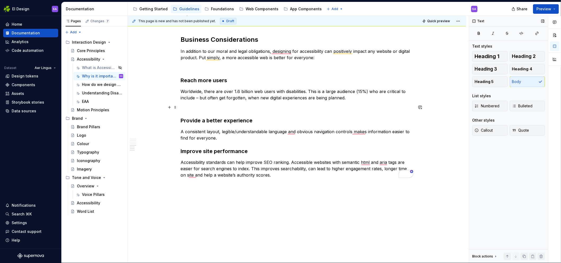
click at [256, 106] on p "To enrich screen reader interactions, please activate Accessibility in Grammarl…" at bounding box center [297, 107] width 233 height 6
click at [260, 139] on p "A consistent layout, legible/understandable language and obvious navigation con…" at bounding box center [297, 135] width 233 height 13
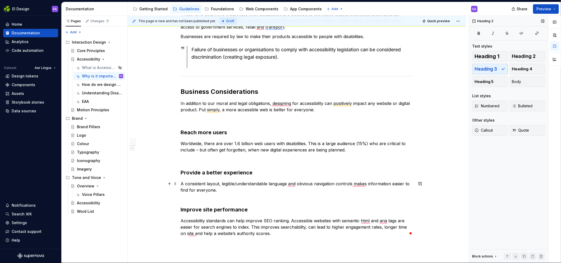
scroll to position [366, 0]
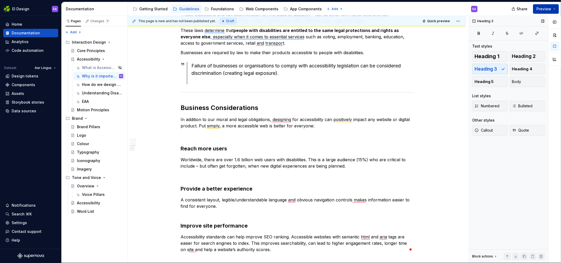
click at [545, 8] on span "Preview" at bounding box center [544, 8] width 15 height 5
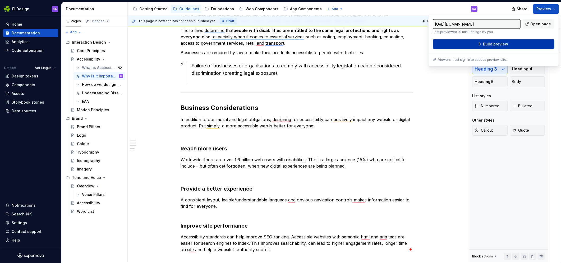
click at [492, 46] on span "Build preview" at bounding box center [495, 44] width 25 height 5
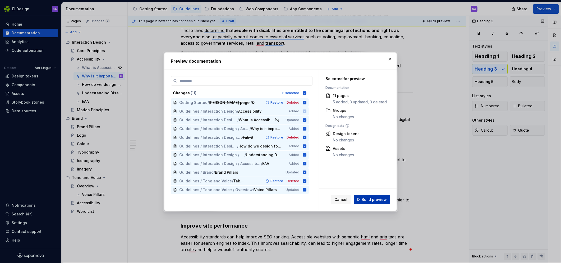
click at [376, 200] on span "Build preview" at bounding box center [374, 199] width 25 height 5
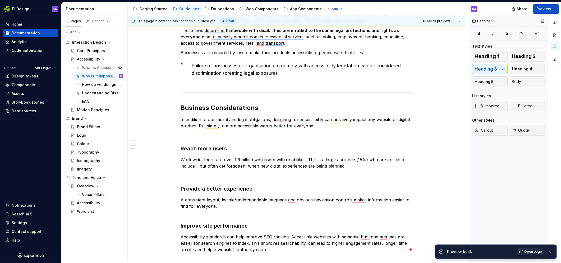
click at [533, 253] on span "Open page" at bounding box center [533, 252] width 18 height 4
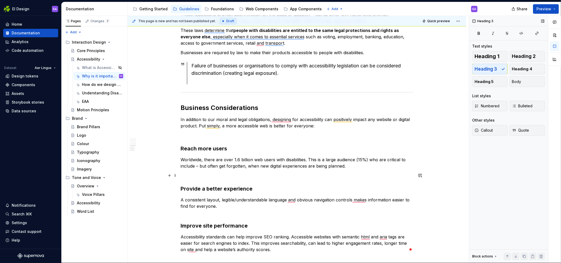
click at [229, 177] on p "To enrich screen reader interactions, please activate Accessibility in Grammarl…" at bounding box center [297, 175] width 233 height 6
click at [177, 178] on span at bounding box center [175, 175] width 4 height 7
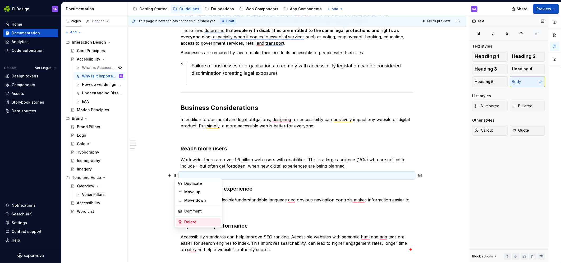
click at [192, 220] on div "Delete" at bounding box center [201, 222] width 34 height 5
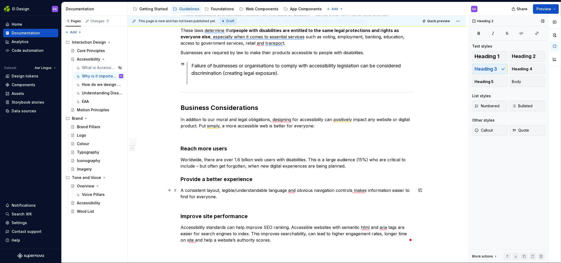
click at [228, 199] on p "A consistent layout, legible/understandable language and obvious navigation con…" at bounding box center [297, 196] width 233 height 19
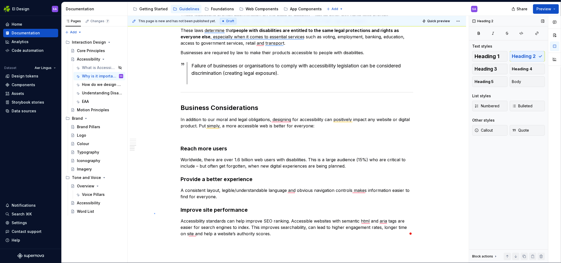
click at [154, 213] on div "This page is new and has not been published yet. Draft Quick preview Accessibil…" at bounding box center [298, 139] width 341 height 247
click at [306, 120] on p "In addition to our moral and legal obligations, designing for accessibility can…" at bounding box center [297, 122] width 233 height 13
click at [542, 11] on button "Preview" at bounding box center [546, 9] width 26 height 10
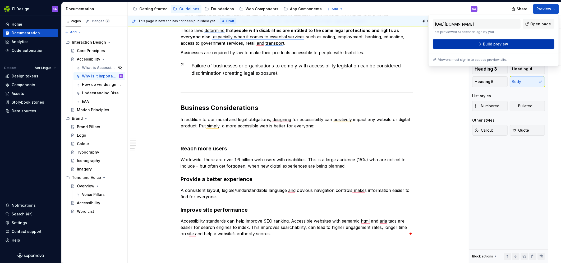
click at [497, 45] on span "Build preview" at bounding box center [495, 44] width 25 height 5
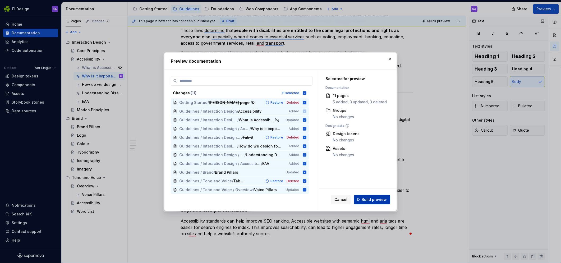
click at [376, 200] on span "Build preview" at bounding box center [374, 199] width 25 height 5
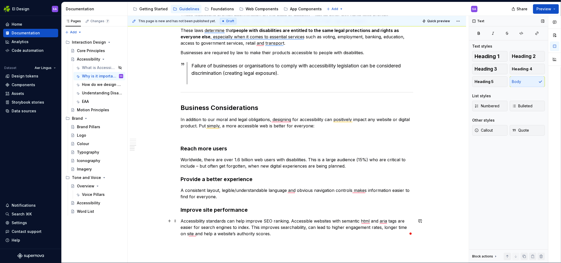
click at [268, 234] on p "Accessibility standards can help improve SEO ranking. Accessible websites with …" at bounding box center [297, 227] width 233 height 19
click at [448, 95] on div "Why is designing for Accessibility important? Accessibility is important for se…" at bounding box center [297, 23] width 339 height 597
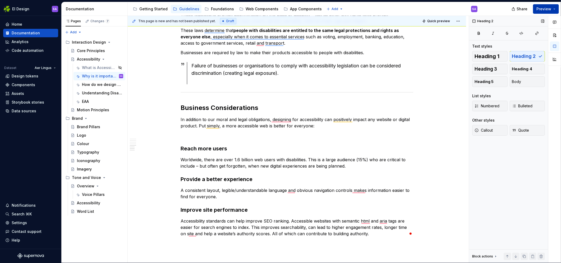
click at [542, 9] on span "Preview" at bounding box center [544, 8] width 15 height 5
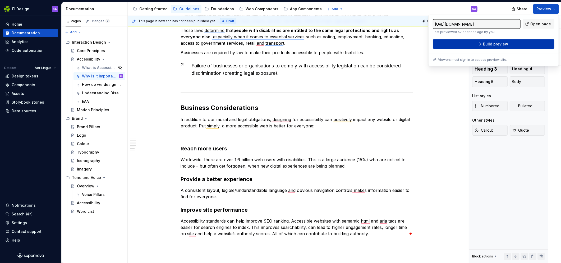
click at [501, 46] on span "Build preview" at bounding box center [495, 44] width 25 height 5
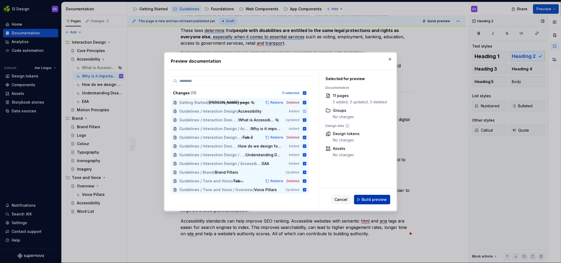
click at [369, 204] on button "Build preview" at bounding box center [372, 200] width 36 height 10
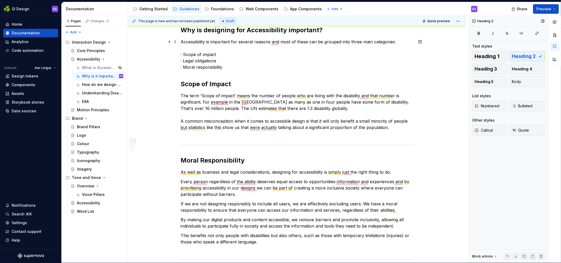
scroll to position [0, 0]
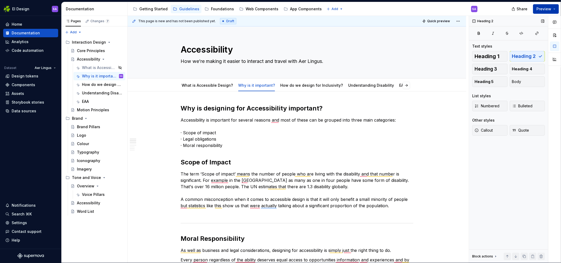
click at [546, 9] on span "Preview" at bounding box center [544, 8] width 15 height 5
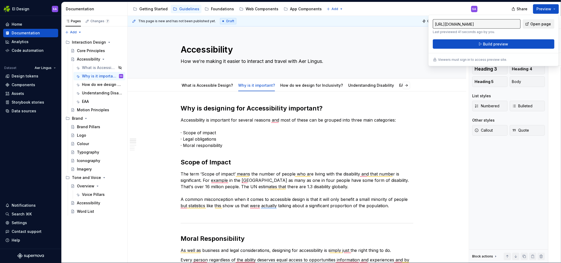
click at [533, 25] on span "Open page" at bounding box center [541, 23] width 21 height 5
click at [100, 68] on div "What is Accessible Design?" at bounding box center [92, 67] width 20 height 5
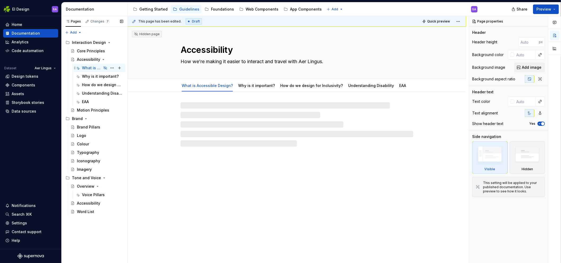
click at [105, 68] on icon "Page tree" at bounding box center [105, 68] width 4 height 4
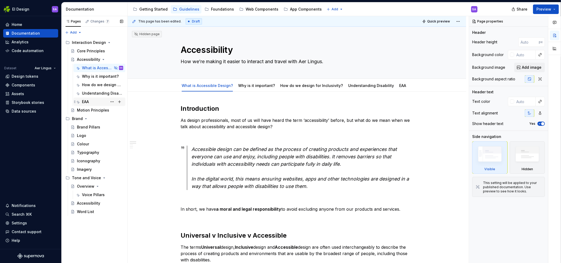
click at [97, 98] on div "EAA" at bounding box center [102, 101] width 41 height 7
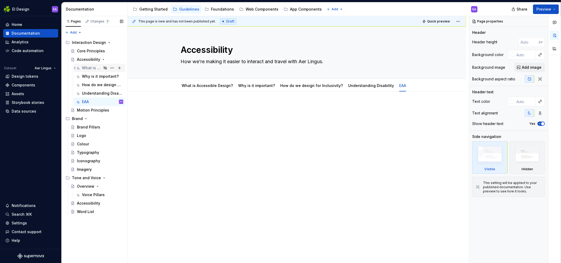
click at [95, 67] on div "What is Accessible Design?" at bounding box center [92, 67] width 20 height 5
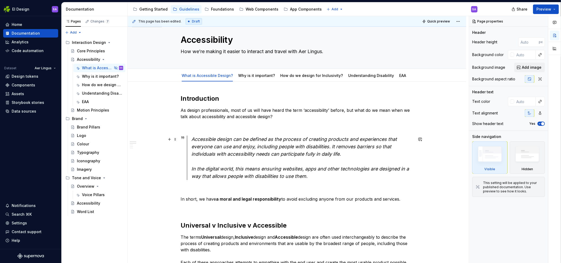
scroll to position [19, 0]
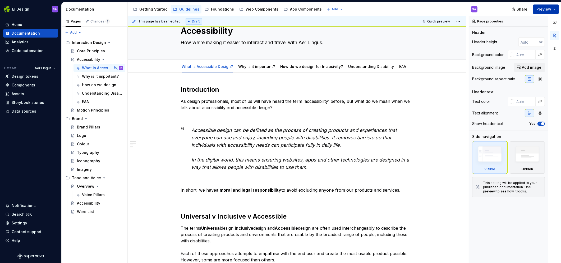
click at [547, 10] on span "Preview" at bounding box center [544, 9] width 15 height 5
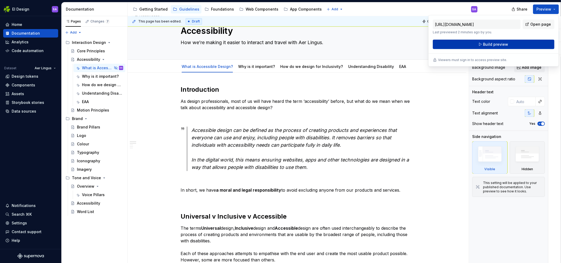
click at [496, 44] on span "Build preview" at bounding box center [495, 44] width 25 height 5
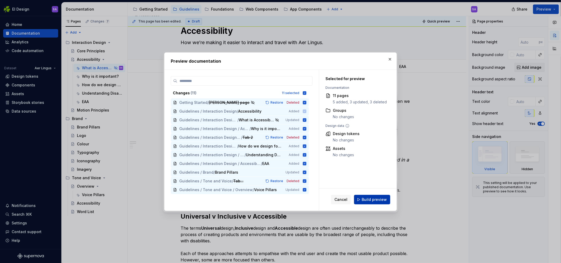
click at [379, 202] on span "Build preview" at bounding box center [374, 199] width 25 height 5
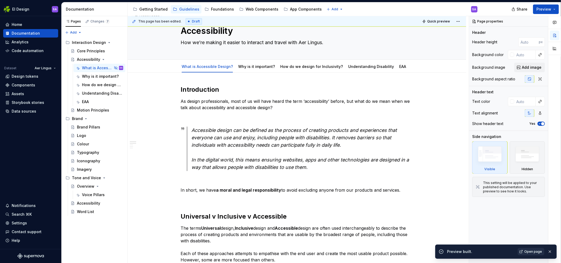
click at [530, 249] on link "Open page" at bounding box center [531, 251] width 27 height 7
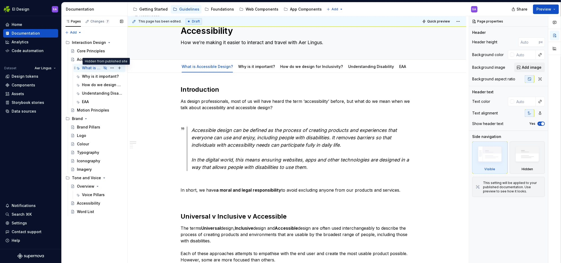
click at [105, 68] on icon "Page tree" at bounding box center [105, 67] width 3 height 3
click at [545, 7] on span "Preview" at bounding box center [544, 9] width 15 height 5
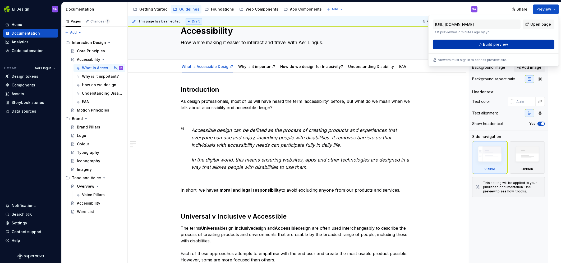
click at [501, 45] on span "Build preview" at bounding box center [495, 44] width 25 height 5
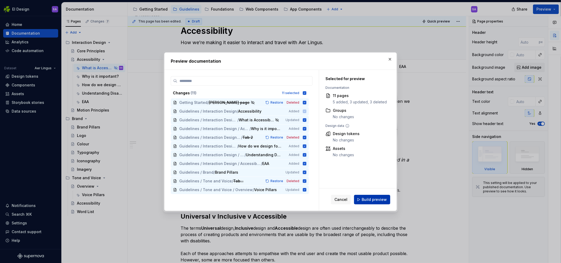
click at [370, 198] on span "Build preview" at bounding box center [374, 199] width 25 height 5
type textarea "*"
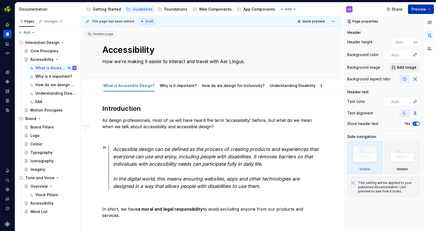
click at [416, 7] on span "Preview" at bounding box center [419, 9] width 15 height 5
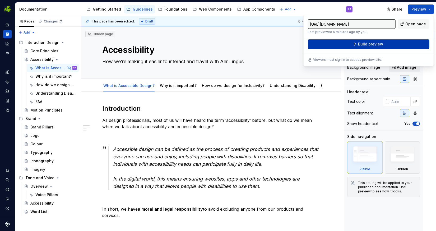
click at [368, 46] on span "Build preview" at bounding box center [370, 44] width 25 height 5
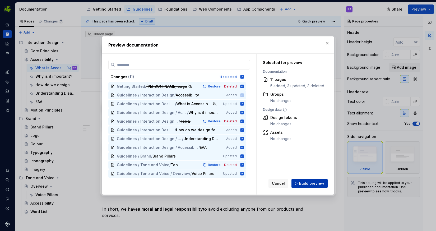
click at [312, 184] on span "Build preview" at bounding box center [311, 183] width 25 height 5
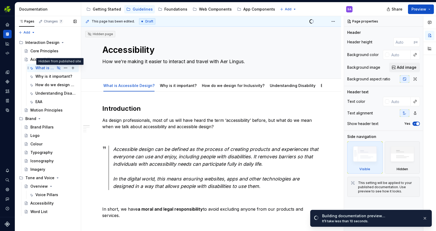
click at [60, 68] on icon "Page tree" at bounding box center [59, 68] width 4 height 4
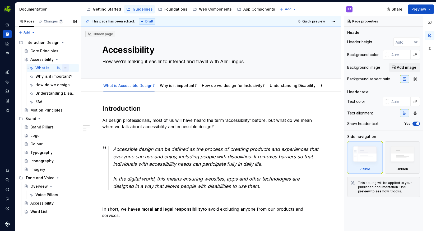
click at [66, 69] on button "Page tree" at bounding box center [65, 67] width 7 height 7
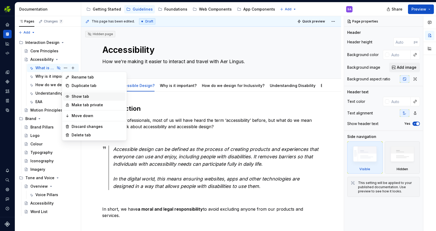
click at [80, 95] on div "Show tab" at bounding box center [98, 96] width 52 height 5
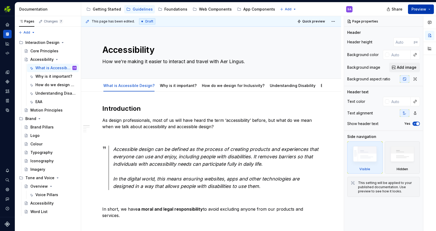
click at [414, 9] on span "Preview" at bounding box center [419, 9] width 15 height 5
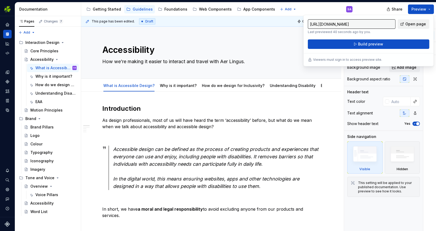
click at [421, 23] on span "Open page" at bounding box center [416, 23] width 21 height 5
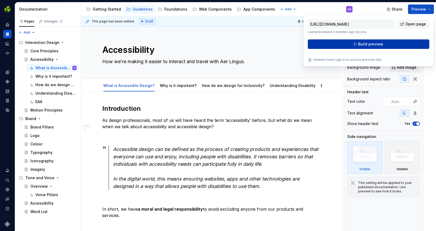
click at [375, 45] on span "Build preview" at bounding box center [370, 44] width 25 height 5
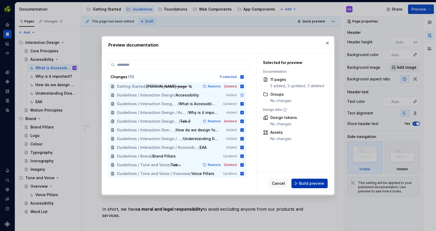
click at [320, 181] on span "Build preview" at bounding box center [311, 183] width 25 height 5
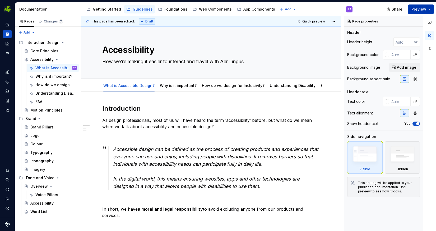
click at [424, 9] on span "Preview" at bounding box center [419, 9] width 15 height 5
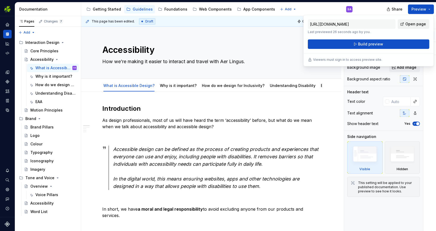
click at [417, 24] on span "Open page" at bounding box center [416, 23] width 21 height 5
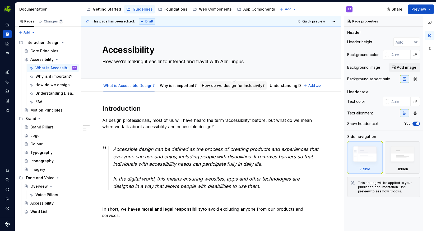
click at [231, 84] on link "How do we design for Inclusivity?" at bounding box center [233, 85] width 63 height 4
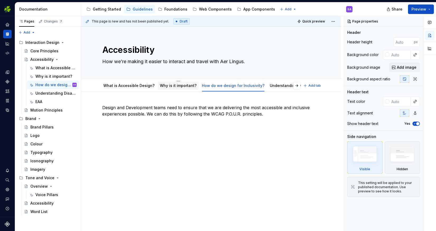
click at [187, 87] on link "Why is it important?" at bounding box center [178, 85] width 37 height 4
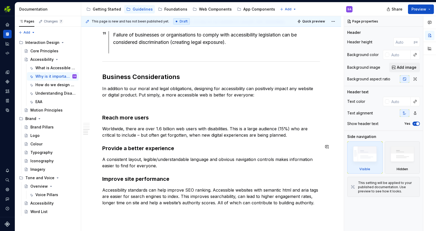
scroll to position [417, 0]
click at [108, 187] on p "Accessibility standards can help improve SEO ranking. Accessible websites with …" at bounding box center [211, 196] width 218 height 19
click at [319, 190] on p "Accessibility standards can help improve SEO ranking. Accessible websites with …" at bounding box center [211, 196] width 218 height 19
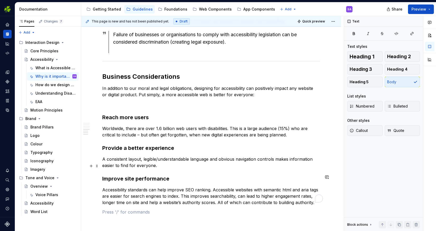
scroll to position [425, 0]
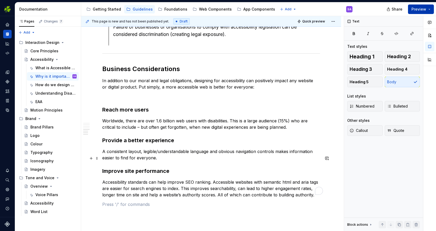
click at [422, 8] on span "Preview" at bounding box center [419, 9] width 15 height 5
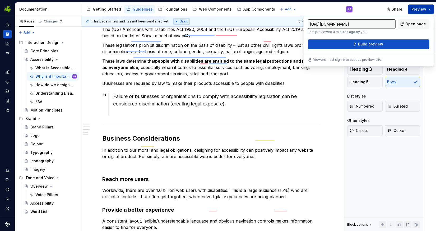
scroll to position [355, 0]
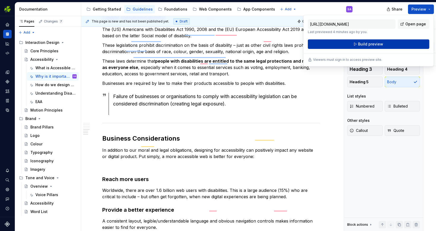
click at [378, 44] on span "Build preview" at bounding box center [370, 44] width 25 height 5
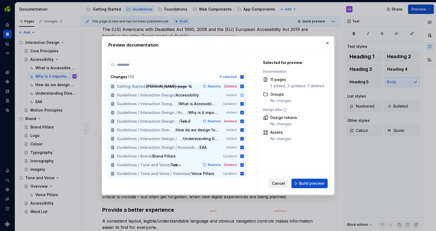
click at [285, 185] on span "Cancel" at bounding box center [278, 183] width 13 height 5
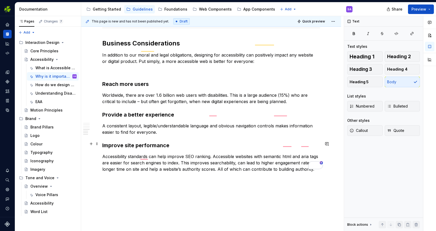
scroll to position [0, 0]
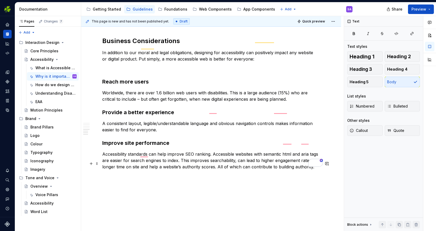
click at [105, 173] on p "To enrich screen reader interactions, please activate Accessibility in Grammarl…" at bounding box center [211, 176] width 218 height 6
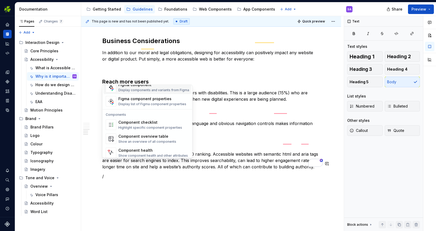
scroll to position [525, 0]
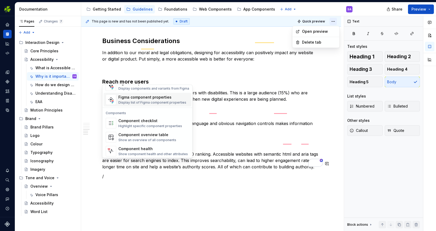
click at [337, 21] on html "EI Design SA Dataset Aer Lingus Documentation Accessibility guide for tree Page…" at bounding box center [218, 115] width 436 height 231
click at [336, 21] on html "EI Design SA Dataset Aer Lingus Documentation Accessibility guide for tree Page…" at bounding box center [218, 115] width 436 height 231
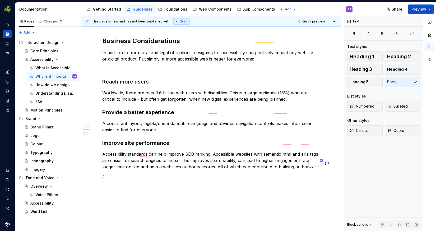
scroll to position [350, 0]
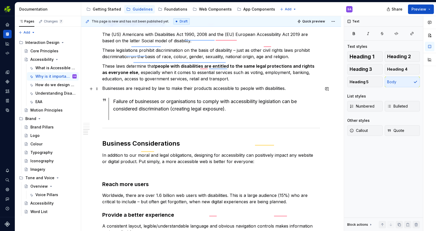
click at [215, 106] on div "Failure of businesses or organisations to comply with accessibility legislation…" at bounding box center [216, 109] width 207 height 22
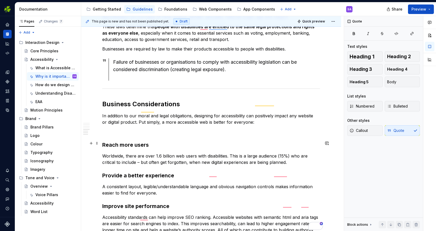
scroll to position [396, 0]
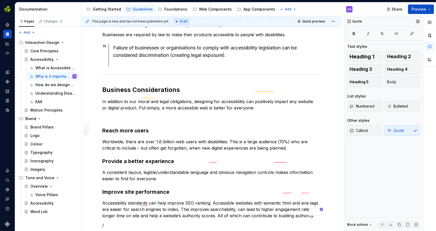
click at [365, 224] on div "Block actions" at bounding box center [358, 225] width 21 height 4
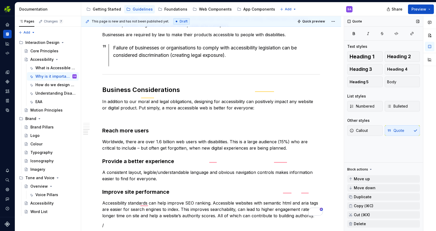
click at [269, 169] on p "A consistent layout, legible/understandable language and obvious navigation con…" at bounding box center [211, 175] width 218 height 13
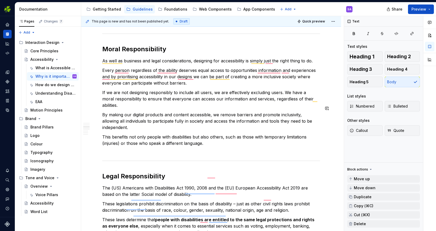
scroll to position [213, 0]
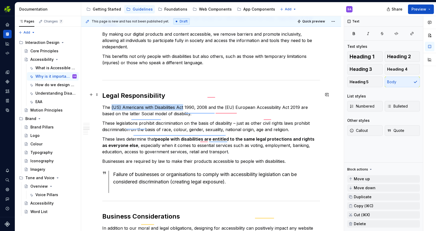
drag, startPoint x: 111, startPoint y: 94, endPoint x: 183, endPoint y: 95, distance: 72.2
click at [183, 104] on p "The (US) Americans with Disabilities Act 1990, 2008 and the (EU) European Acces…" at bounding box center [211, 110] width 218 height 13
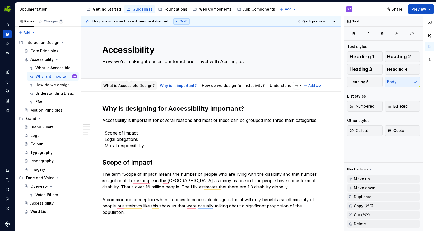
click at [130, 87] on link "What is Accessible Design?" at bounding box center [128, 85] width 51 height 4
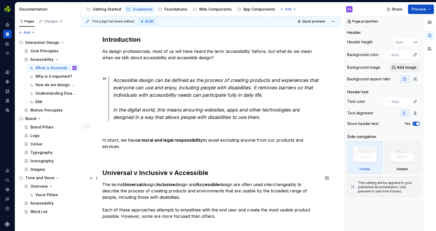
scroll to position [68, 0]
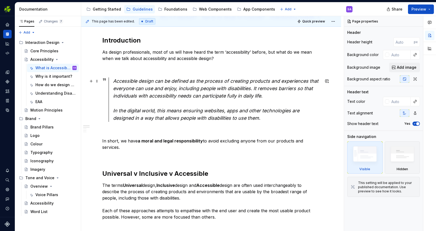
click at [261, 109] on em "In the digital world, this means ensuring websites, apps and other technologies…" at bounding box center [207, 114] width 188 height 13
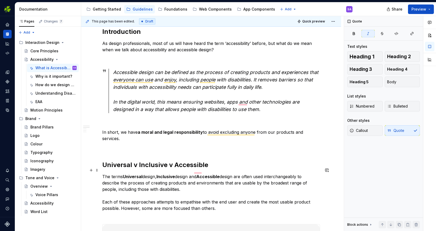
scroll to position [59, 0]
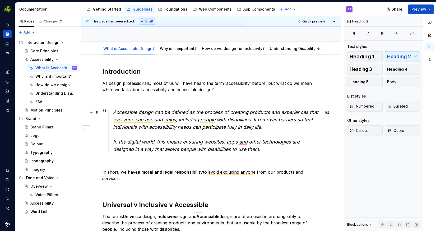
scroll to position [36, 0]
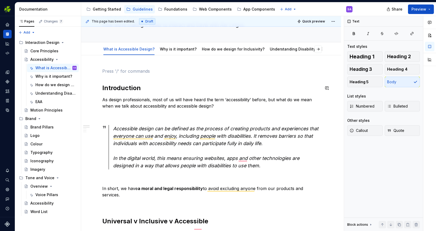
scroll to position [453, 0]
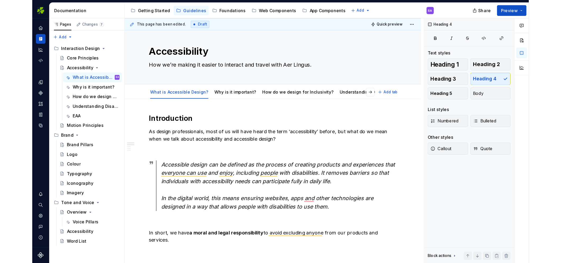
scroll to position [0, 0]
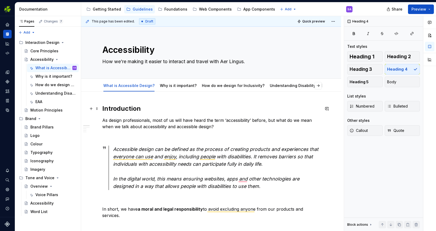
click at [229, 106] on h2 "Introduction" at bounding box center [211, 108] width 218 height 8
click at [225, 123] on p "As design professionals, most of us will have heard the term ‘accessibility’ be…" at bounding box center [211, 123] width 218 height 13
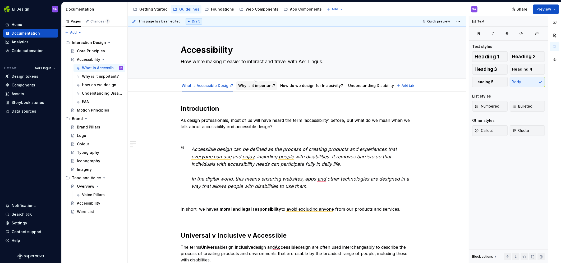
click at [254, 85] on link "Why is it important?" at bounding box center [256, 85] width 37 height 4
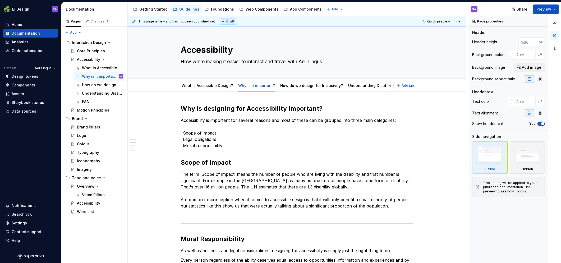
type textarea "*"
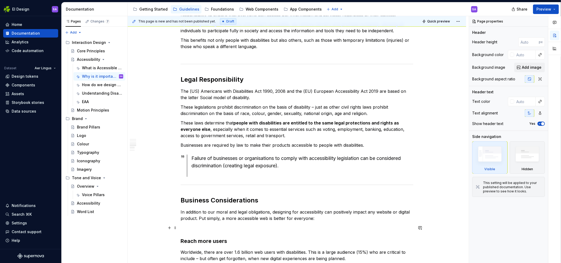
scroll to position [281, 0]
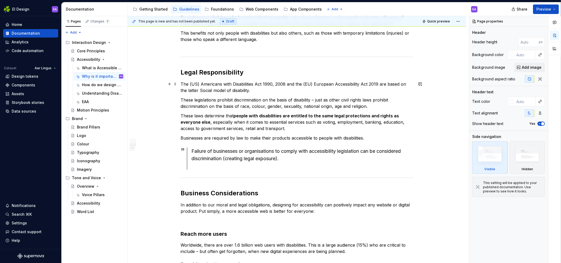
click at [184, 83] on p "The (US) Americans with Disabilities Act 1990, 2008 and the (EU) European Acces…" at bounding box center [297, 87] width 233 height 13
click at [202, 106] on p "These legislations prohibit discrimination on the basis of disability – just as…" at bounding box center [297, 103] width 233 height 13
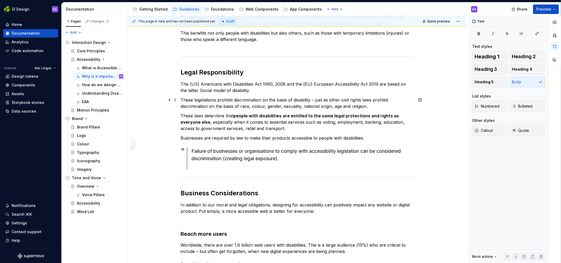
click at [185, 83] on p "The (US) Americans with Disabilities Act 1990, 2008 and the (EU) European Acces…" at bounding box center [297, 87] width 233 height 13
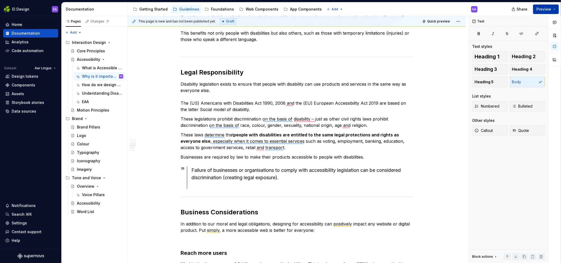
click at [548, 9] on span "Preview" at bounding box center [544, 9] width 15 height 5
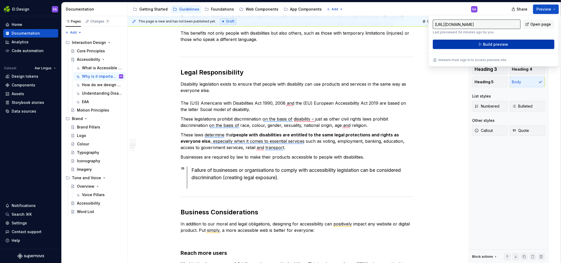
click at [500, 45] on span "Build preview" at bounding box center [495, 44] width 25 height 5
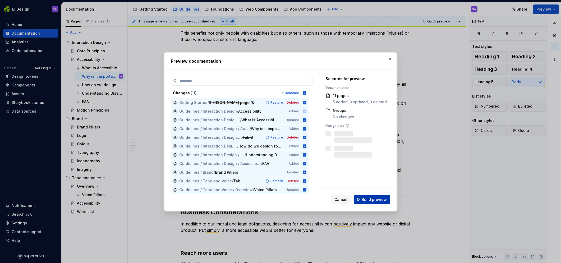
click at [379, 200] on span "Build preview" at bounding box center [374, 199] width 25 height 5
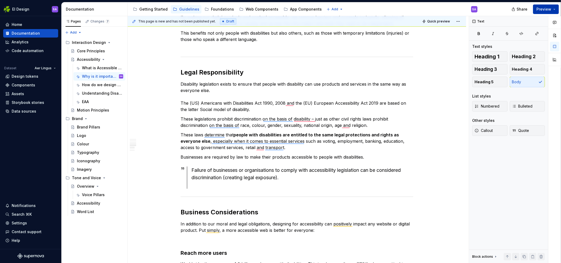
click at [549, 8] on span "Preview" at bounding box center [544, 9] width 15 height 5
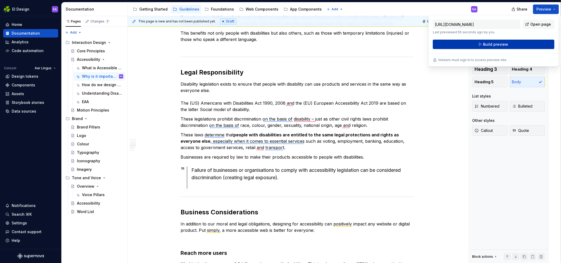
click at [509, 44] on button "Build preview" at bounding box center [494, 45] width 122 height 10
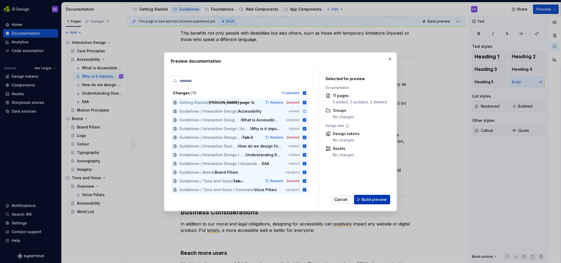
click at [382, 198] on span "Build preview" at bounding box center [374, 199] width 25 height 5
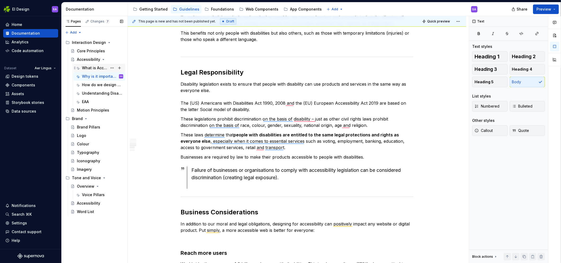
click at [101, 67] on div "What is Accessible Design?" at bounding box center [94, 67] width 25 height 5
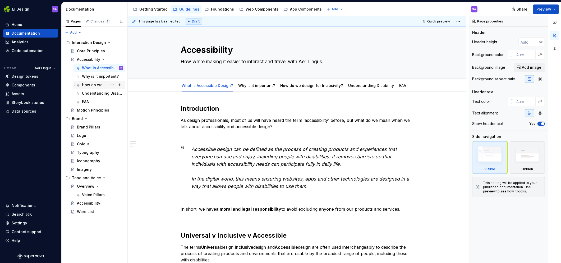
click at [98, 85] on div "How do we design for Inclusivity?" at bounding box center [94, 84] width 25 height 5
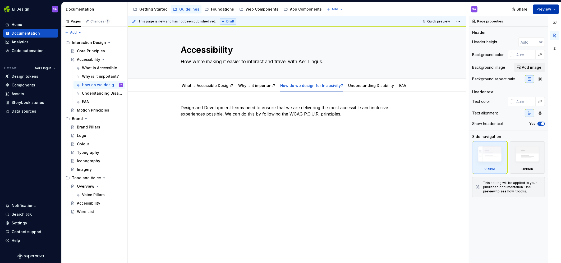
click at [548, 9] on span "Preview" at bounding box center [544, 9] width 15 height 5
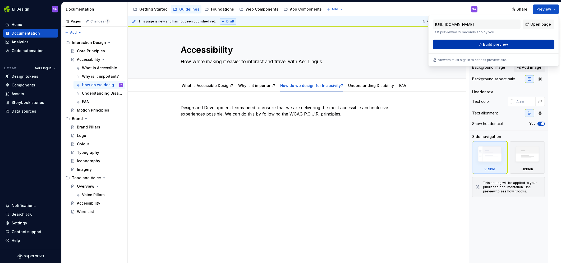
click at [481, 45] on button "Build preview" at bounding box center [494, 45] width 122 height 10
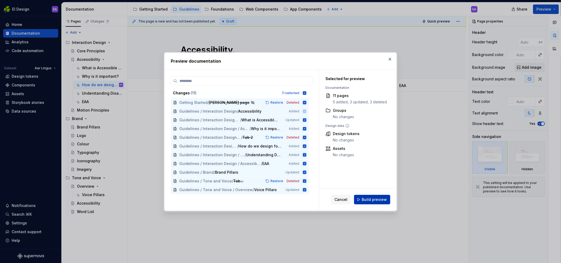
click at [381, 198] on span "Build preview" at bounding box center [374, 199] width 25 height 5
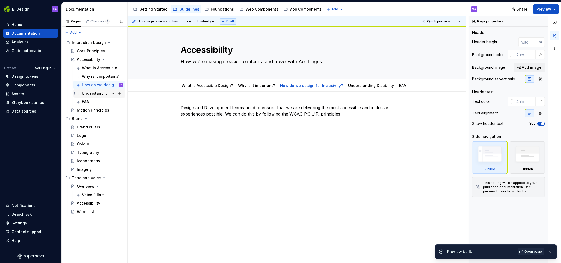
click at [94, 94] on div "Understanding Disability" at bounding box center [94, 93] width 25 height 5
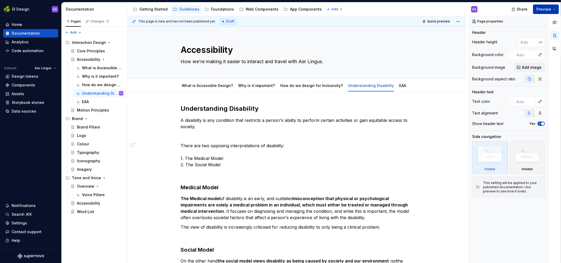
click at [545, 9] on span "Preview" at bounding box center [544, 9] width 15 height 5
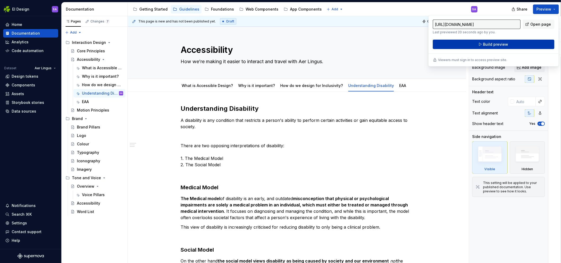
click at [494, 44] on span "Build preview" at bounding box center [495, 44] width 25 height 5
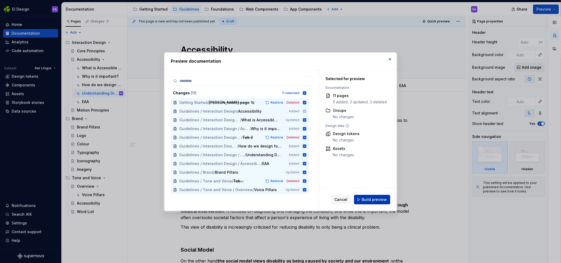
click at [381, 197] on span "Build preview" at bounding box center [374, 199] width 25 height 5
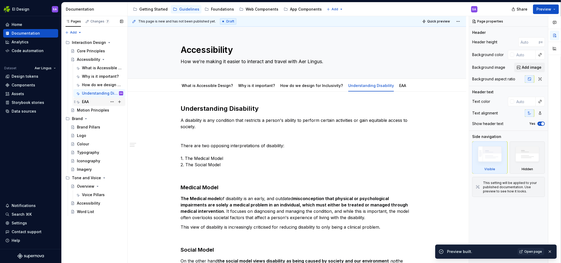
click at [90, 101] on div "EAA" at bounding box center [102, 101] width 41 height 7
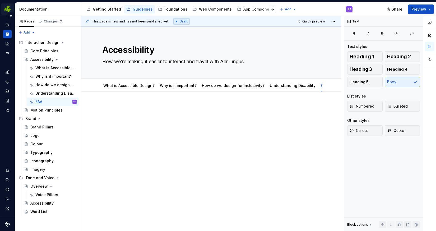
type textarea "*"
